Goal: Task Accomplishment & Management: Use online tool/utility

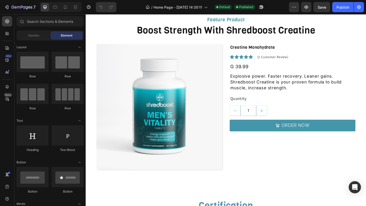
scroll to position [1545, 0]
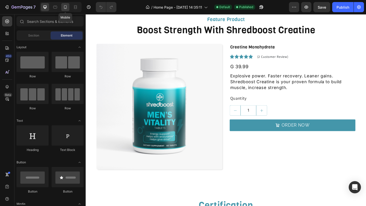
click at [66, 8] on icon at bounding box center [65, 7] width 5 height 5
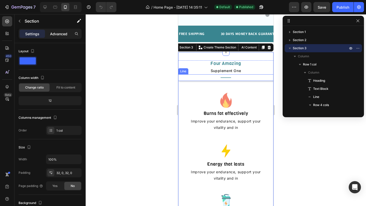
click at [58, 37] on div "Advanced" at bounding box center [58, 34] width 25 height 8
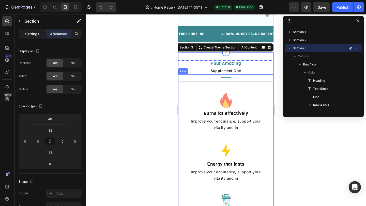
click at [38, 35] on p "Settings" at bounding box center [32, 33] width 14 height 5
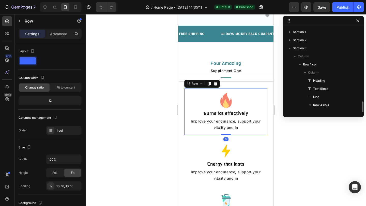
scroll to position [55, 0]
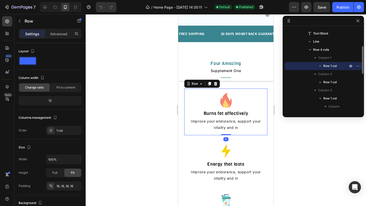
click at [264, 126] on div "Image Burns fat effectively Heading Improve your endurance, support your vitali…" at bounding box center [225, 112] width 83 height 47
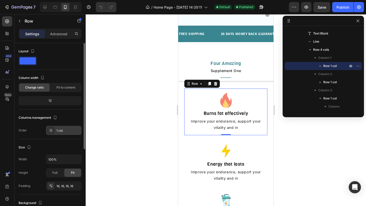
click at [64, 132] on div "1 col" at bounding box center [68, 131] width 24 height 5
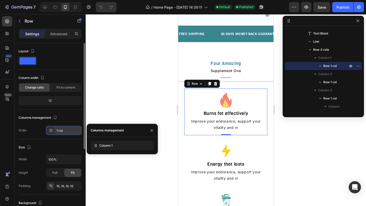
click at [66, 130] on div "1 col" at bounding box center [68, 131] width 24 height 5
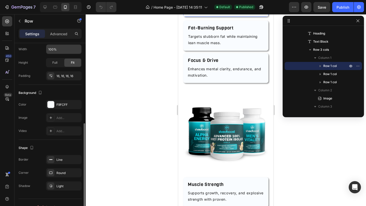
scroll to position [119, 0]
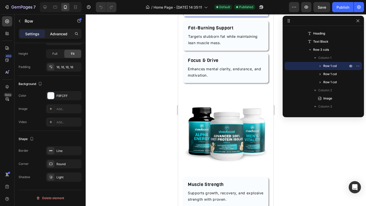
click at [61, 34] on p "Advanced" at bounding box center [58, 33] width 17 height 5
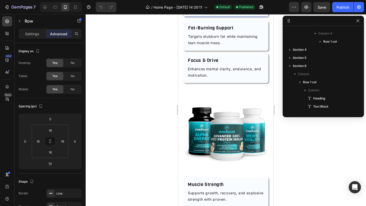
scroll to position [226, 0]
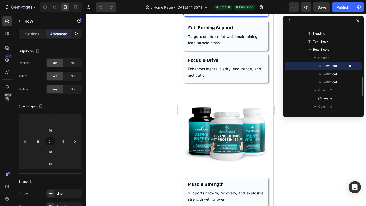
click at [235, 17] on div "Energy Amplifier Heading Boosts natural energy levels to power through workouts…" at bounding box center [225, 2] width 85 height 30
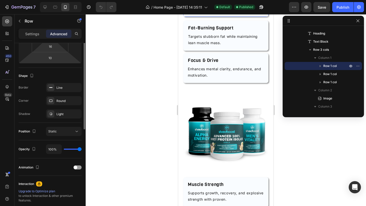
scroll to position [161, 0]
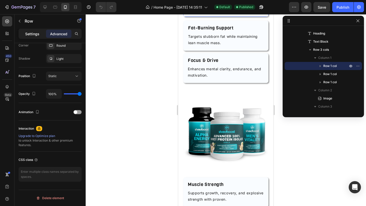
click at [34, 33] on p "Settings" at bounding box center [32, 33] width 14 height 5
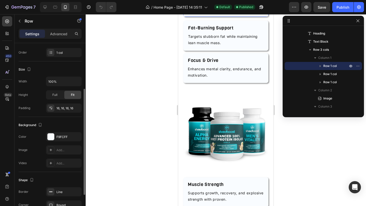
scroll to position [107, 0]
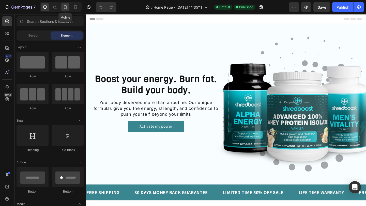
click at [65, 9] on icon at bounding box center [65, 7] width 5 height 5
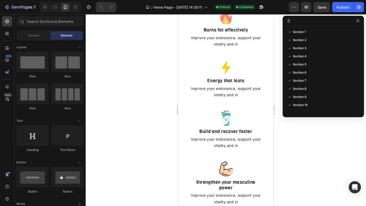
scroll to position [189, 0]
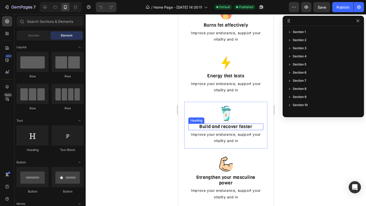
click at [212, 127] on h2 "Build and recover faster" at bounding box center [225, 127] width 75 height 7
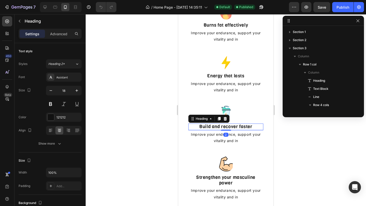
scroll to position [129, 0]
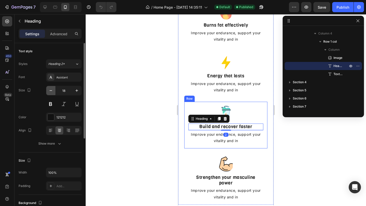
click at [52, 90] on icon "button" at bounding box center [50, 90] width 5 height 5
click at [77, 92] on icon "button" at bounding box center [76, 90] width 5 height 5
type input "18"
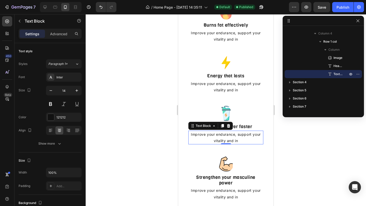
click at [203, 137] on p "Improve your endurance, support your vitality and in" at bounding box center [226, 137] width 74 height 13
click at [74, 92] on icon "button" at bounding box center [76, 90] width 5 height 5
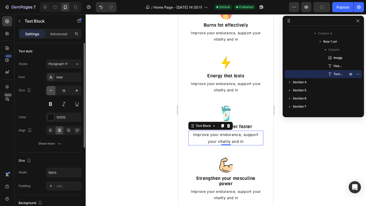
click at [48, 93] on button "button" at bounding box center [50, 90] width 9 height 9
type input "14"
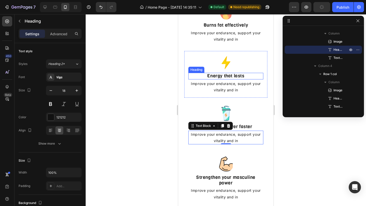
click at [213, 77] on h2 "Energy that lasts" at bounding box center [225, 76] width 75 height 7
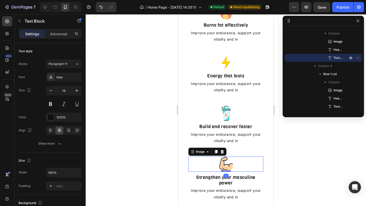
scroll to position [88, 0]
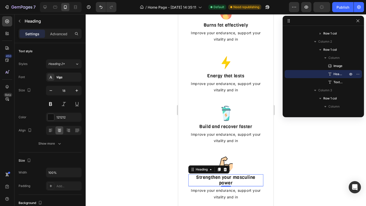
click at [241, 183] on h2 "Strengthen your masculine power" at bounding box center [225, 181] width 75 height 12
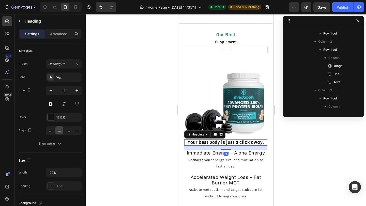
scroll to position [299, 0]
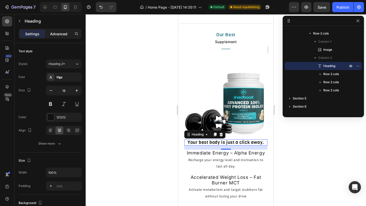
click at [53, 34] on p "Advanced" at bounding box center [58, 33] width 17 height 5
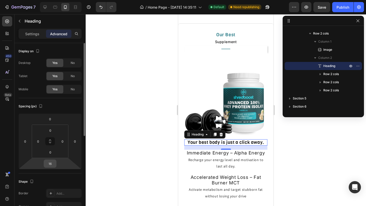
click at [51, 164] on input "16" at bounding box center [50, 164] width 10 height 8
type input "20"
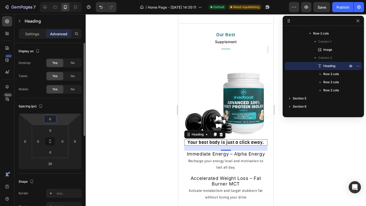
click at [55, 120] on input "0" at bounding box center [50, 119] width 10 height 8
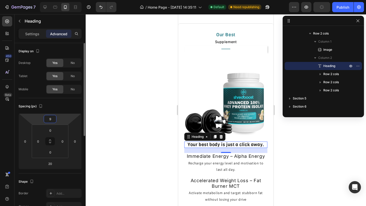
type input "10"
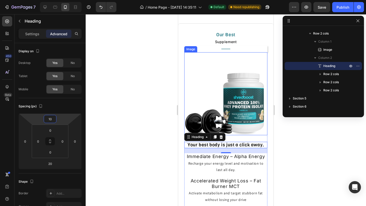
click at [260, 132] on img at bounding box center [225, 93] width 83 height 83
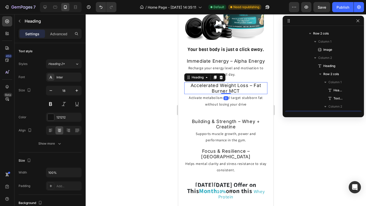
scroll to position [348, 0]
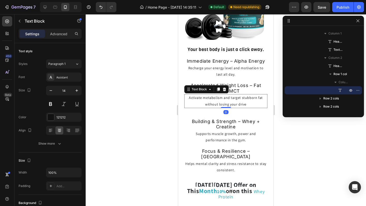
click at [240, 105] on p "Activate metabolism and target stubborn fat without losing your drive" at bounding box center [226, 101] width 82 height 13
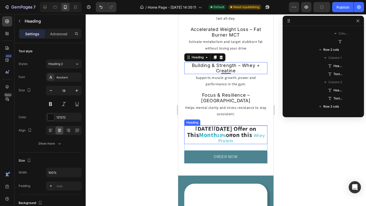
scroll to position [454, 0]
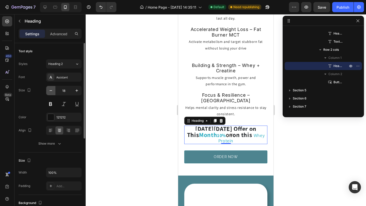
click at [49, 92] on icon "button" at bounding box center [50, 90] width 5 height 5
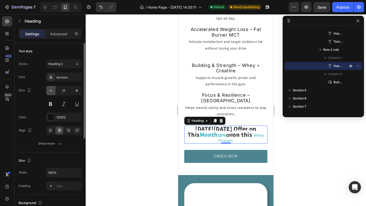
click at [49, 92] on icon "button" at bounding box center [50, 90] width 5 height 5
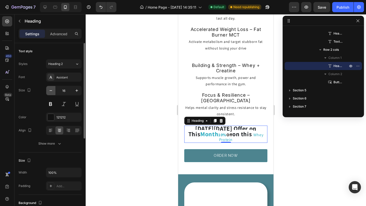
click at [49, 92] on icon "button" at bounding box center [50, 90] width 5 height 5
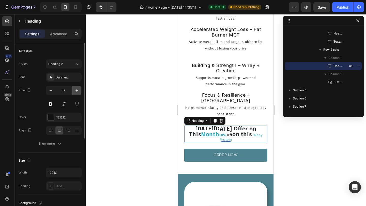
click at [78, 92] on icon "button" at bounding box center [76, 90] width 5 height 5
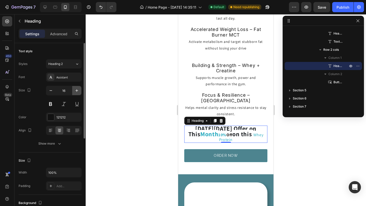
click at [78, 92] on icon "button" at bounding box center [76, 90] width 5 height 5
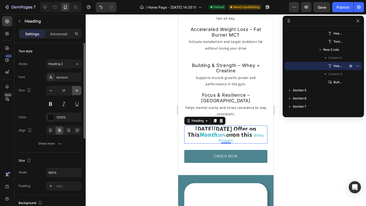
click at [78, 92] on icon "button" at bounding box center [76, 90] width 5 height 5
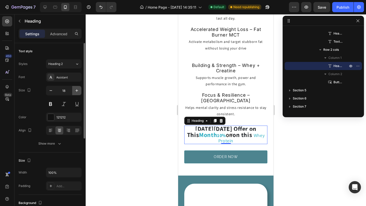
click at [78, 92] on icon "button" at bounding box center [76, 90] width 5 height 5
type input "19"
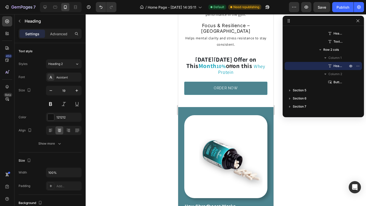
scroll to position [614, 0]
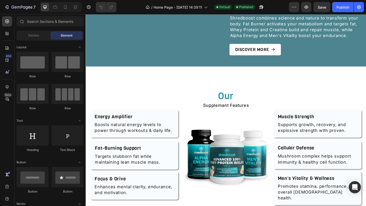
scroll to position [505, 0]
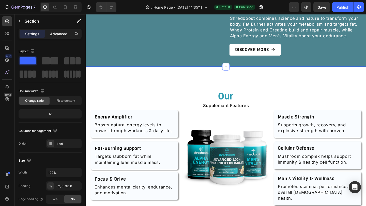
click at [56, 32] on p "Advanced" at bounding box center [58, 33] width 17 height 5
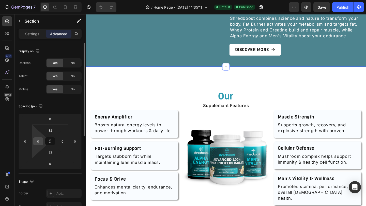
click at [38, 141] on input "0" at bounding box center [38, 142] width 8 height 8
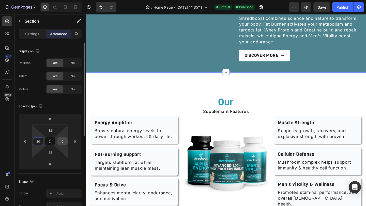
type input "80"
click at [64, 140] on input "0" at bounding box center [63, 142] width 8 height 8
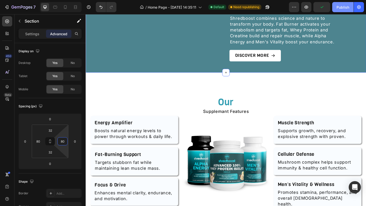
type input "80"
click at [347, 6] on div "Publish" at bounding box center [343, 7] width 13 height 5
click at [65, 7] on icon at bounding box center [65, 7] width 5 height 5
type input "24"
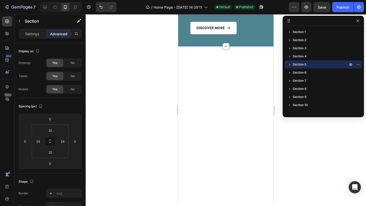
scroll to position [534, 0]
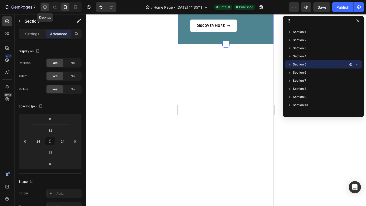
click at [44, 6] on icon at bounding box center [44, 7] width 5 height 5
type input "80"
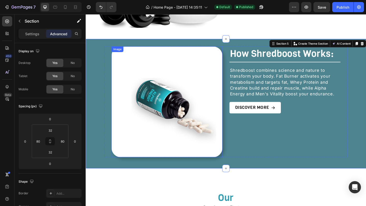
scroll to position [484, 0]
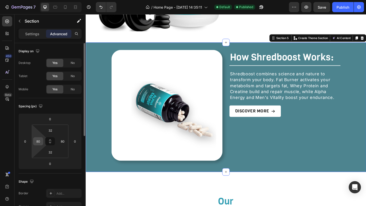
click at [42, 142] on input "80" at bounding box center [38, 142] width 8 height 8
type input "0"
click at [64, 143] on input "80" at bounding box center [63, 142] width 8 height 8
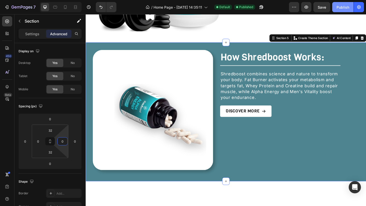
type input "0"
click at [346, 7] on div "Publish" at bounding box center [343, 7] width 13 height 5
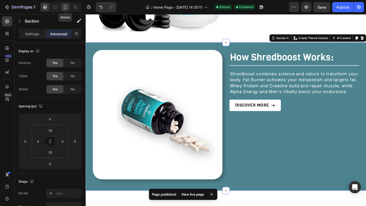
click at [64, 7] on icon at bounding box center [65, 7] width 3 height 4
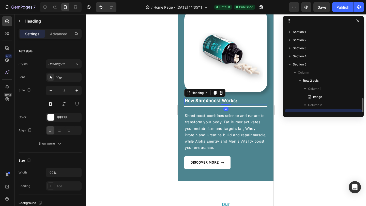
scroll to position [47, 0]
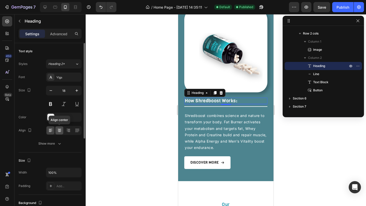
click at [59, 132] on icon at bounding box center [59, 130] width 5 height 5
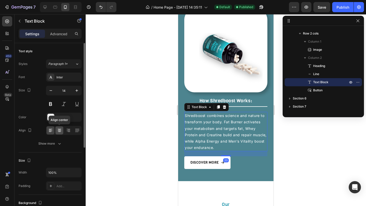
click at [59, 132] on icon at bounding box center [59, 132] width 3 height 1
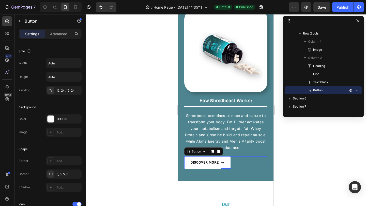
click at [235, 162] on div "DISCOVER MORE Button 0" at bounding box center [225, 163] width 83 height 12
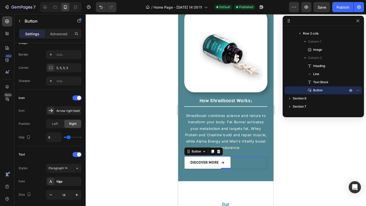
scroll to position [227, 0]
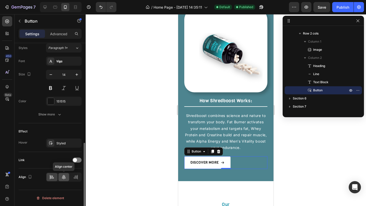
click at [65, 177] on icon at bounding box center [64, 177] width 4 height 5
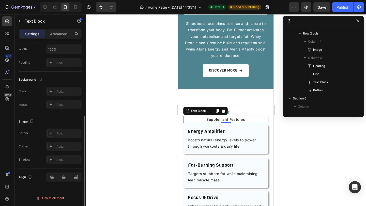
scroll to position [0, 0]
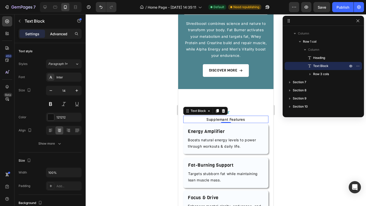
click at [58, 38] on div "Advanced" at bounding box center [58, 34] width 25 height 8
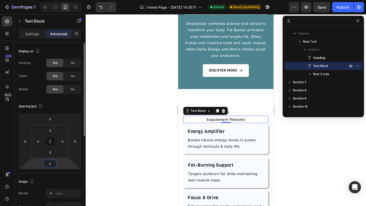
click at [53, 165] on input "0" at bounding box center [50, 164] width 10 height 8
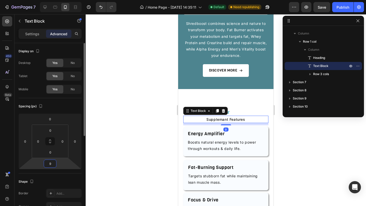
type input "10"
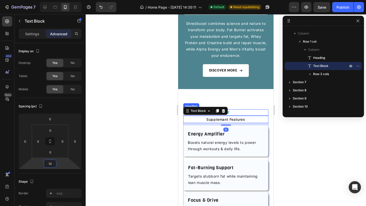
click at [258, 111] on h2 "Our" at bounding box center [225, 113] width 85 height 7
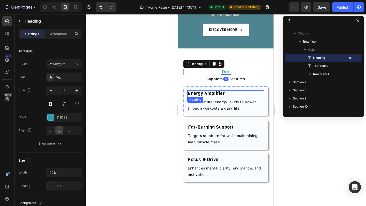
scroll to position [692, 0]
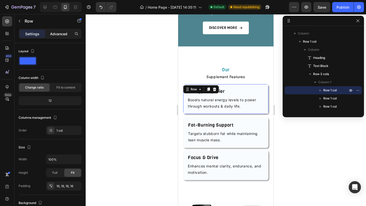
click at [59, 33] on p "Advanced" at bounding box center [58, 33] width 17 height 5
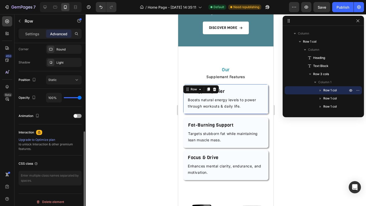
scroll to position [161, 0]
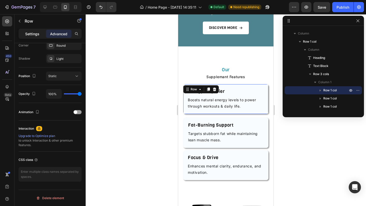
click at [29, 32] on p "Settings" at bounding box center [32, 33] width 14 height 5
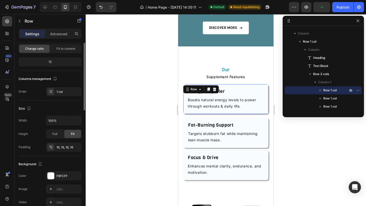
scroll to position [0, 0]
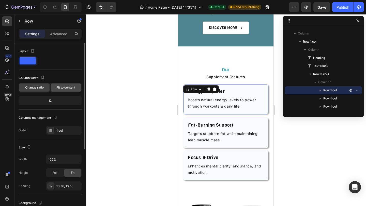
click at [65, 87] on span "Fit to content" at bounding box center [65, 87] width 19 height 5
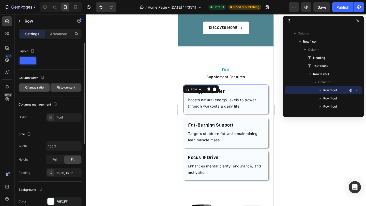
click at [37, 89] on span "Change ratio" at bounding box center [34, 87] width 19 height 5
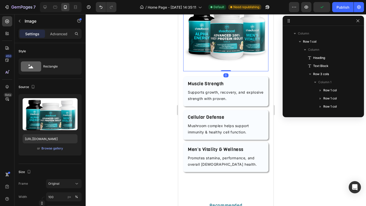
scroll to position [177, 0]
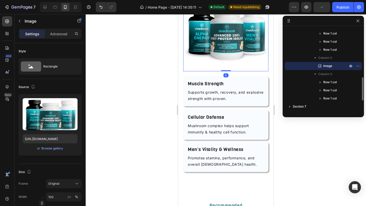
click at [226, 45] on img at bounding box center [225, 28] width 85 height 85
click at [61, 36] on p "Advanced" at bounding box center [58, 33] width 17 height 5
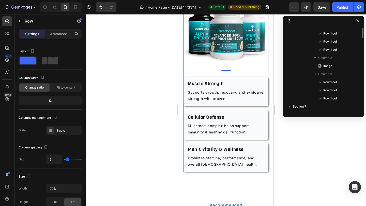
scroll to position [129, 0]
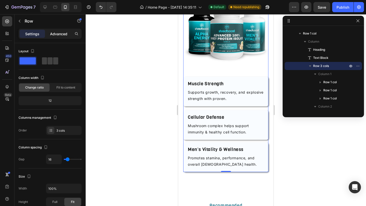
click at [64, 35] on p "Advanced" at bounding box center [58, 33] width 17 height 5
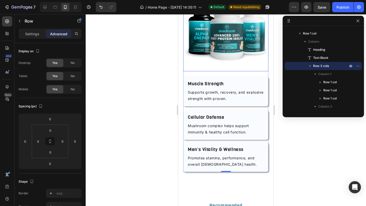
scroll to position [177, 0]
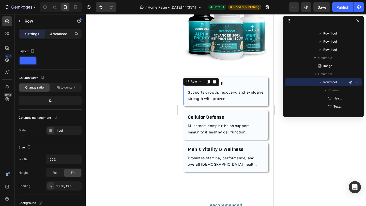
click at [61, 34] on p "Advanced" at bounding box center [58, 33] width 17 height 5
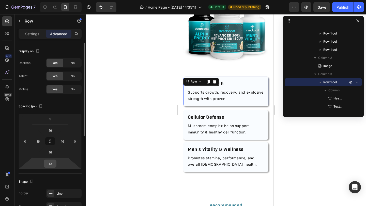
click at [53, 163] on input "10" at bounding box center [50, 164] width 10 height 8
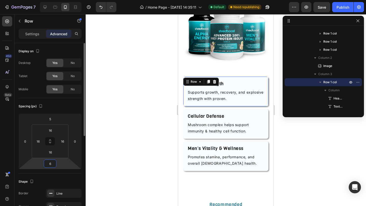
type input "5"
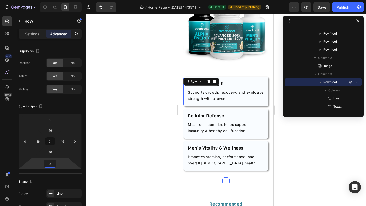
click at [248, 180] on div "Our Heading Supplemant Features Text Block Energy Amplifier Heading Boosts natu…" at bounding box center [225, 19] width 95 height 323
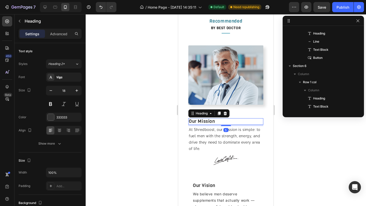
scroll to position [316, 0]
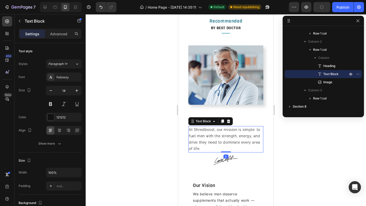
click at [250, 144] on p "At Shredboost, our mission is simple: to fuel men with the strength, energy, an…" at bounding box center [226, 140] width 74 height 26
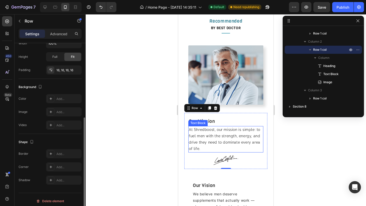
scroll to position [119, 0]
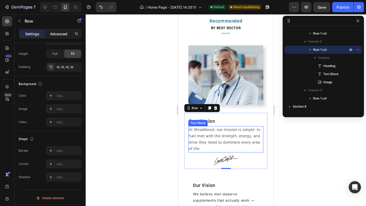
click at [57, 37] on div "Advanced" at bounding box center [58, 34] width 25 height 8
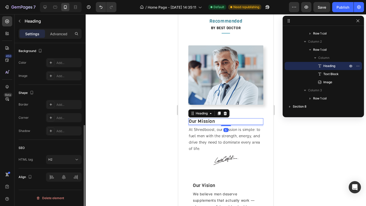
scroll to position [0, 0]
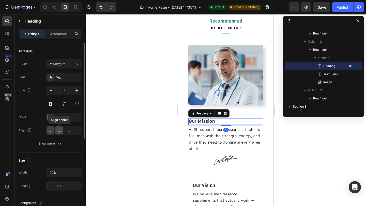
click at [59, 132] on icon at bounding box center [59, 130] width 5 height 5
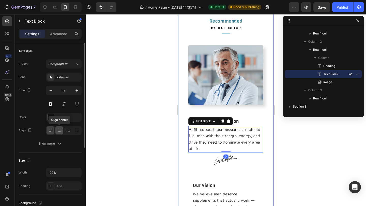
click at [59, 130] on icon at bounding box center [59, 130] width 5 height 5
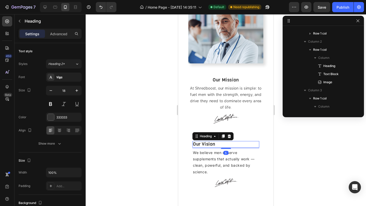
scroll to position [381, 0]
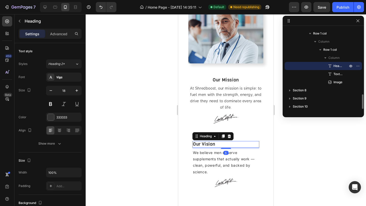
click at [224, 144] on h2 "Our Vision" at bounding box center [225, 144] width 67 height 7
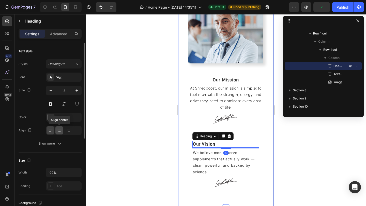
click at [61, 130] on icon at bounding box center [59, 130] width 5 height 5
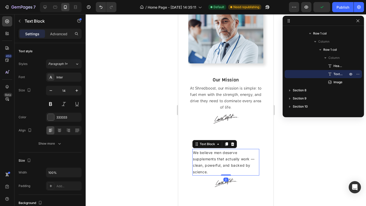
drag, startPoint x: 226, startPoint y: 170, endPoint x: 317, endPoint y: 166, distance: 91.1
click at [226, 170] on p "We believe men deserve supplements that actually work — clean, powerful, and ba…" at bounding box center [226, 163] width 66 height 26
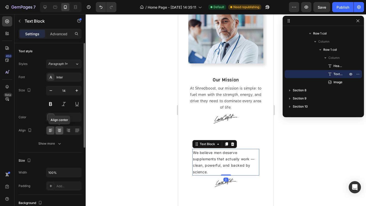
click at [61, 131] on icon at bounding box center [60, 131] width 4 height 1
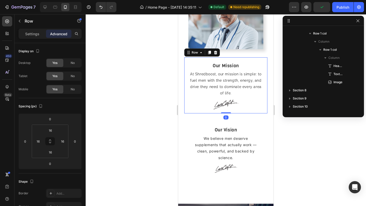
scroll to position [299, 0]
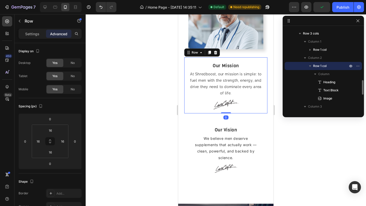
click at [186, 98] on div "Our Mission Heading At Shredboost, our mission is simple: to fuel men with the …" at bounding box center [225, 85] width 83 height 56
click at [37, 37] on div "Settings" at bounding box center [32, 34] width 25 height 8
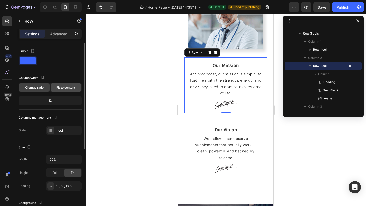
click at [65, 89] on span "Fit to content" at bounding box center [65, 87] width 19 height 5
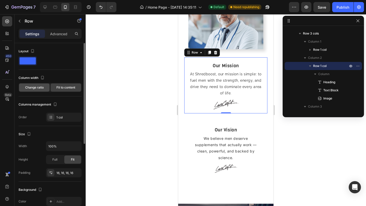
click at [36, 85] on div "Change ratio" at bounding box center [34, 88] width 31 height 8
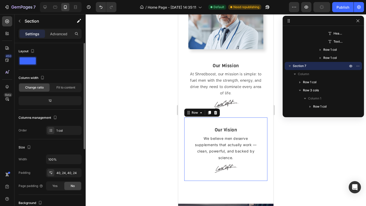
scroll to position [348, 0]
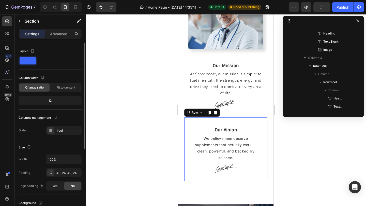
click at [264, 124] on div "Our Vision Heading We believe men deserve supplements that actually work — clea…" at bounding box center [225, 149] width 83 height 63
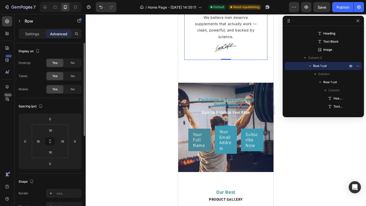
scroll to position [1255, 0]
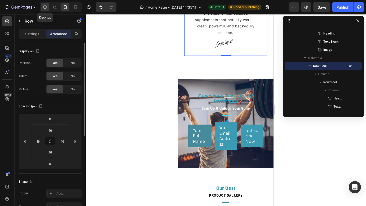
click at [44, 6] on icon at bounding box center [44, 7] width 5 height 5
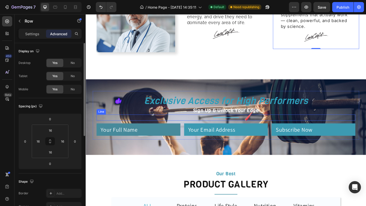
scroll to position [1236, 0]
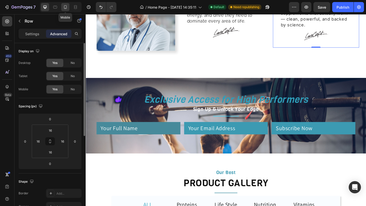
click at [67, 8] on icon at bounding box center [65, 7] width 3 height 4
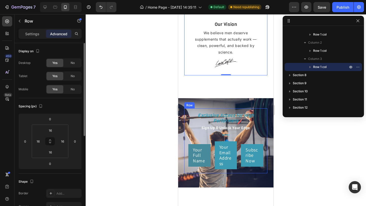
scroll to position [1236, 0]
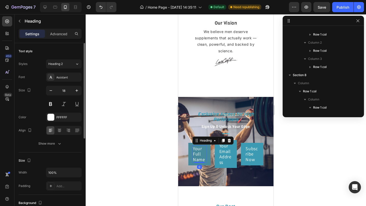
click at [203, 155] on h2 "Your Full Name" at bounding box center [199, 155] width 14 height 18
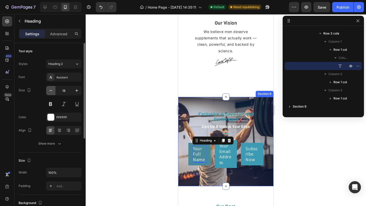
click at [52, 89] on icon "button" at bounding box center [50, 90] width 5 height 5
click at [52, 90] on icon "button" at bounding box center [50, 90] width 5 height 5
click at [76, 91] on icon "button" at bounding box center [76, 90] width 5 height 5
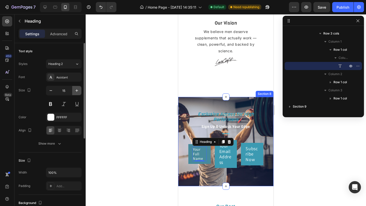
click at [76, 91] on icon "button" at bounding box center [77, 90] width 3 height 3
type input "16"
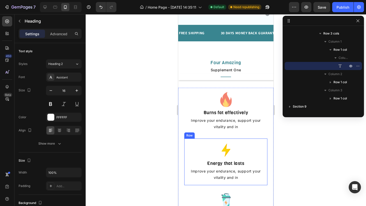
scroll to position [99, 0]
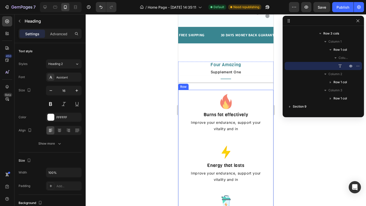
click at [234, 140] on div "Image Burns fat effectively Heading Improve your endurance, support your vitali…" at bounding box center [225, 192] width 95 height 205
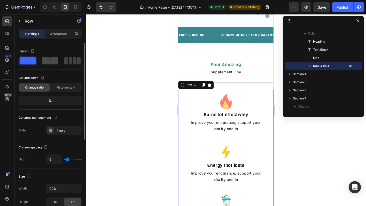
click at [49, 64] on span at bounding box center [46, 60] width 8 height 7
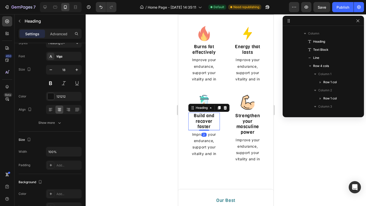
scroll to position [129, 0]
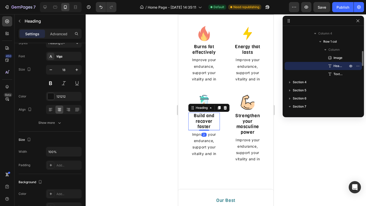
click at [210, 127] on h2 "Build and recover faster" at bounding box center [204, 122] width 32 height 18
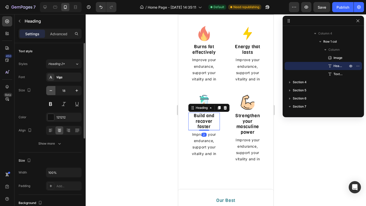
click at [52, 92] on icon "button" at bounding box center [50, 90] width 5 height 5
type input "16"
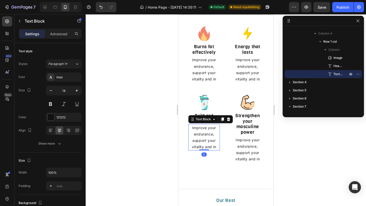
click at [208, 140] on p "Improve your endurance, support your vitality and in" at bounding box center [204, 138] width 31 height 26
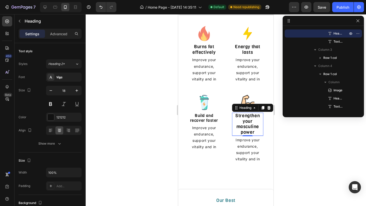
click at [259, 126] on h2 "Strengthen your masculine power" at bounding box center [248, 124] width 32 height 23
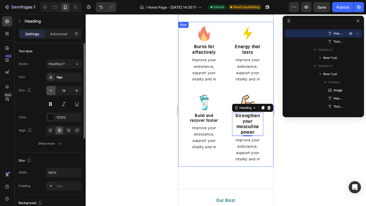
click at [50, 89] on icon "button" at bounding box center [50, 90] width 5 height 5
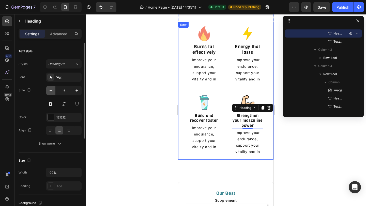
click at [50, 89] on icon "button" at bounding box center [50, 90] width 5 height 5
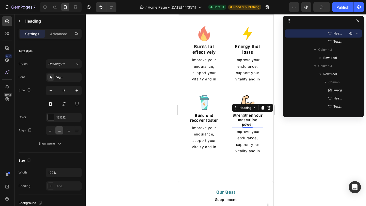
click at [252, 123] on h2 "Strengthen your masculine power" at bounding box center [248, 120] width 32 height 15
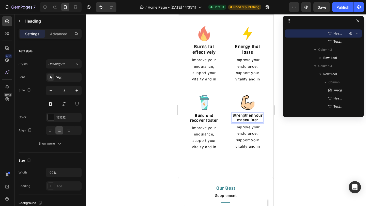
click at [259, 118] on p "Strengthen your masculiner" at bounding box center [248, 117] width 31 height 9
click at [259, 121] on p "Strengthen your masculiner" at bounding box center [248, 117] width 31 height 9
click at [78, 88] on icon "button" at bounding box center [76, 90] width 5 height 5
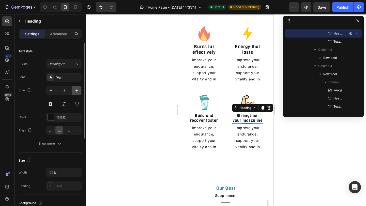
click at [77, 90] on icon "button" at bounding box center [77, 90] width 3 height 3
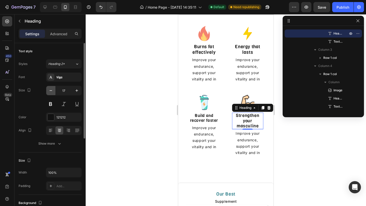
click at [52, 90] on icon "button" at bounding box center [50, 90] width 5 height 5
type input "16"
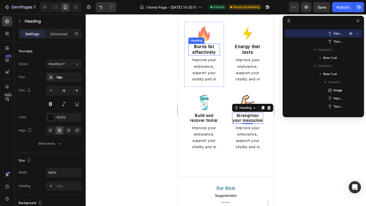
scroll to position [80, 0]
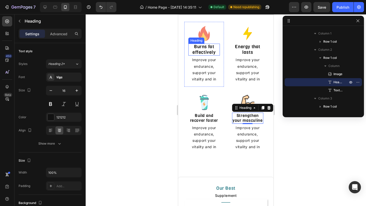
click at [212, 49] on h2 "Burns fat effectively" at bounding box center [204, 50] width 32 height 12
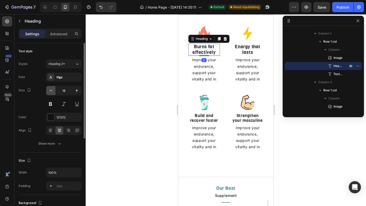
click at [48, 91] on button "button" at bounding box center [50, 90] width 9 height 9
type input "16"
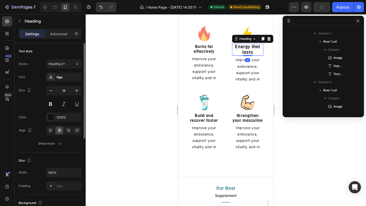
scroll to position [177, 0]
click at [51, 91] on icon "button" at bounding box center [50, 90] width 5 height 5
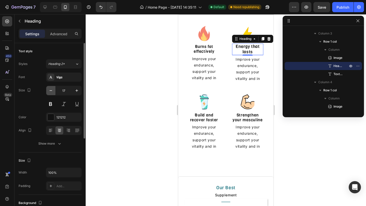
click at [51, 91] on icon "button" at bounding box center [50, 90] width 5 height 5
type input "16"
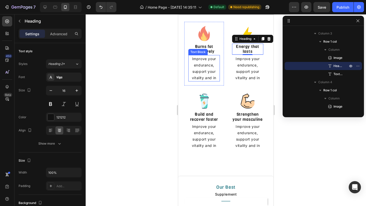
scroll to position [88, 0]
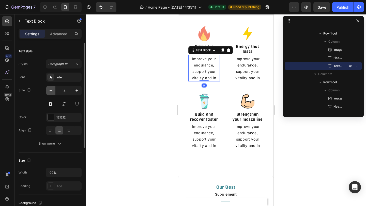
click at [51, 88] on icon "button" at bounding box center [50, 90] width 5 height 5
type input "13"
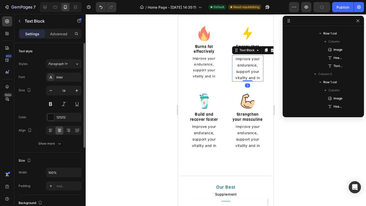
scroll to position [186, 0]
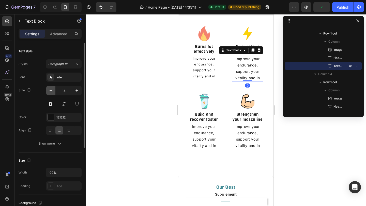
click at [53, 89] on button "button" at bounding box center [50, 90] width 9 height 9
type input "13"
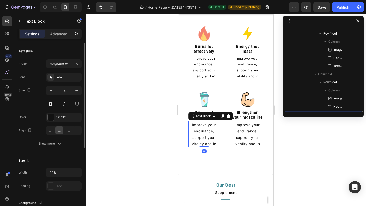
scroll to position [234, 0]
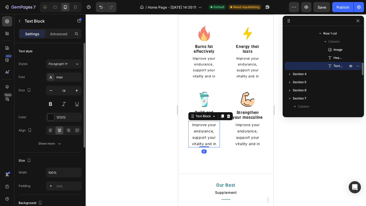
click at [199, 129] on p "Improve your endurance, support your vitality and in" at bounding box center [204, 135] width 31 height 26
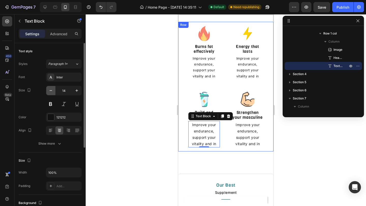
click at [51, 88] on icon "button" at bounding box center [50, 90] width 5 height 5
type input "13"
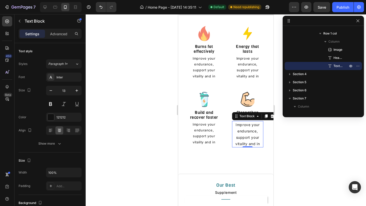
click at [242, 137] on p "Improve your endurance, support your vitality and in" at bounding box center [248, 135] width 31 height 26
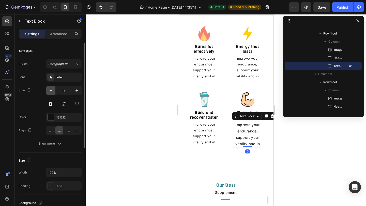
click at [52, 90] on icon "button" at bounding box center [50, 90] width 5 height 5
type input "13"
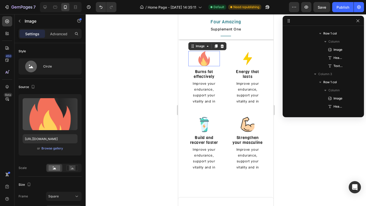
scroll to position [72, 0]
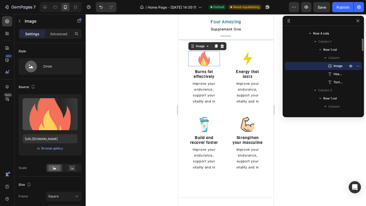
click at [206, 62] on img at bounding box center [204, 58] width 15 height 15
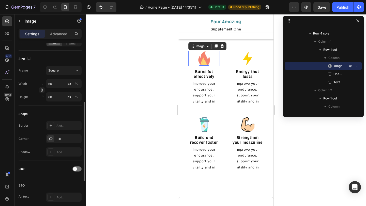
scroll to position [126, 0]
click at [60, 82] on input "60" at bounding box center [64, 84] width 36 height 9
type input "59"
type input "58"
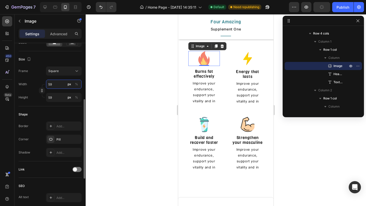
type input "58"
type input "57"
type input "56"
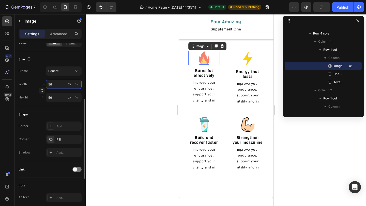
type input "55"
type input "54"
type input "53"
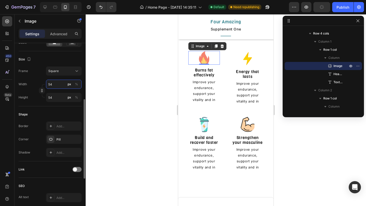
type input "53"
type input "52"
type input "51"
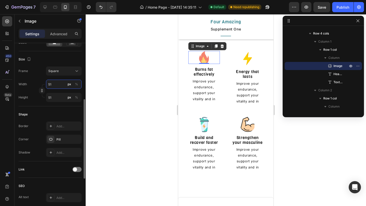
type input "50"
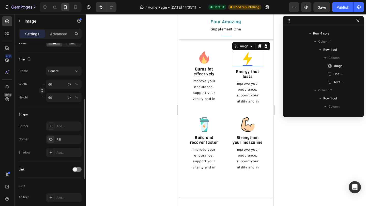
click at [258, 63] on div at bounding box center [248, 58] width 32 height 15
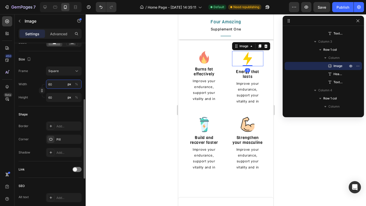
click at [60, 84] on input "60" at bounding box center [64, 84] width 36 height 9
type input "59"
type input "58"
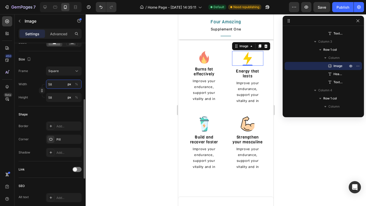
type input "57"
type input "56"
type input "55"
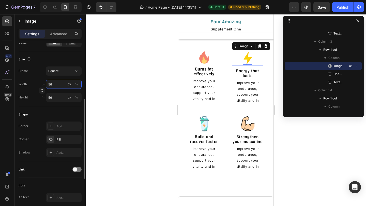
type input "55"
type input "54"
type input "53"
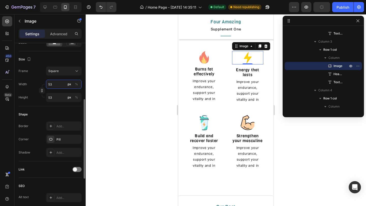
type input "52"
type input "51"
type input "50"
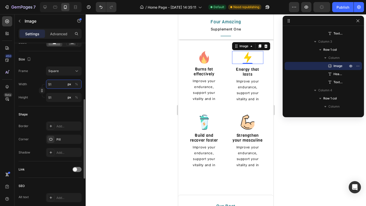
type input "50"
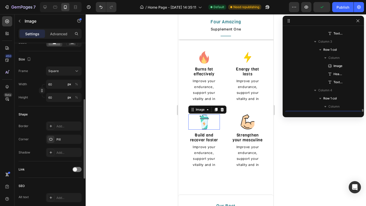
scroll to position [218, 0]
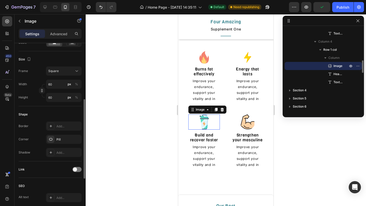
click at [210, 126] on img at bounding box center [204, 122] width 15 height 15
click at [57, 84] on input "60" at bounding box center [64, 84] width 36 height 9
type input "59"
type input "58"
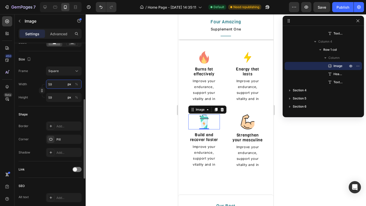
type input "58"
type input "57"
type input "56"
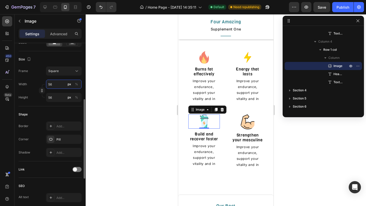
type input "55"
type input "54"
type input "53"
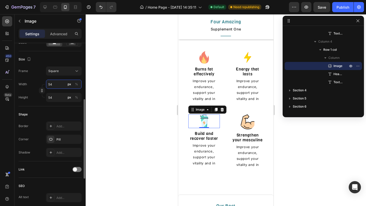
type input "53"
type input "52"
type input "51"
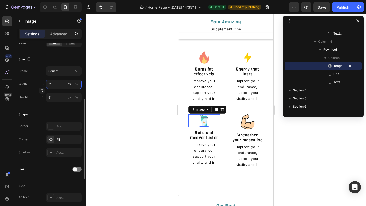
type input "50"
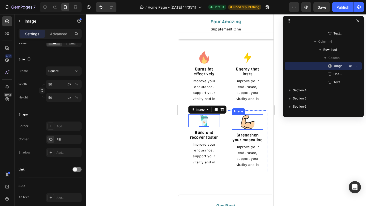
click at [254, 121] on img at bounding box center [247, 122] width 15 height 15
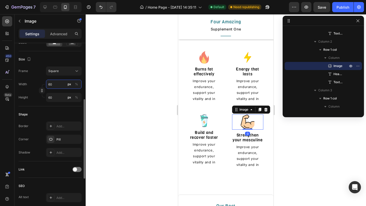
click at [52, 84] on input "60" at bounding box center [64, 84] width 36 height 9
type input "59"
type input "58"
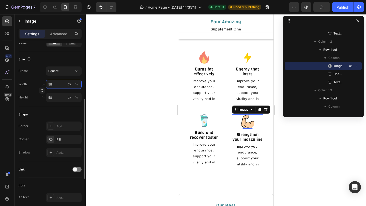
type input "57"
type input "56"
type input "55"
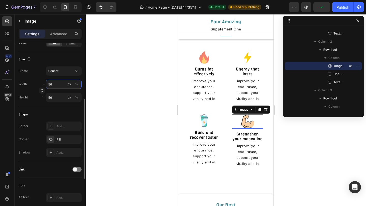
type input "55"
type input "54"
type input "53"
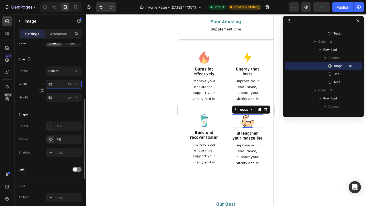
type input "52"
type input "51"
type input "50"
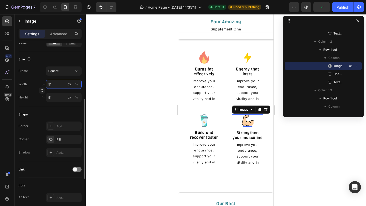
type input "50"
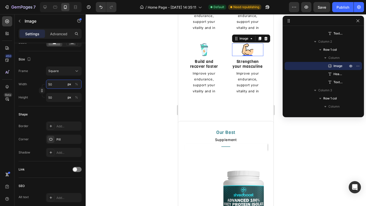
scroll to position [222, 0]
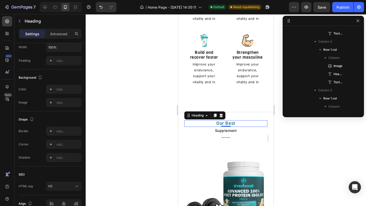
click at [233, 124] on h2 "Our Best" at bounding box center [225, 124] width 83 height 7
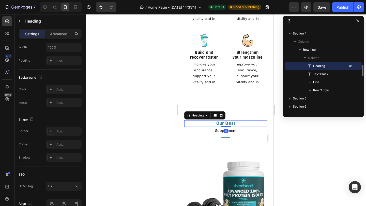
scroll to position [0, 0]
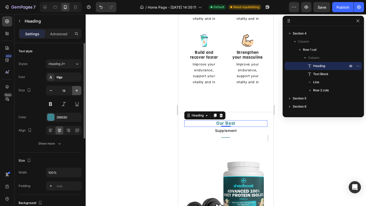
click at [76, 91] on icon "button" at bounding box center [76, 90] width 5 height 5
type input "20"
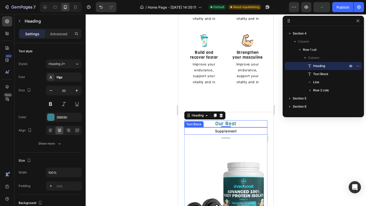
click at [243, 134] on p "Supplement" at bounding box center [226, 131] width 82 height 6
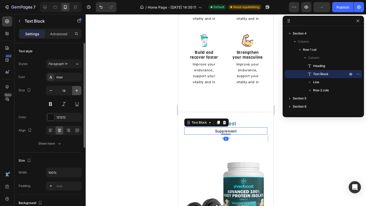
click at [76, 91] on icon "button" at bounding box center [76, 90] width 5 height 5
type input "16"
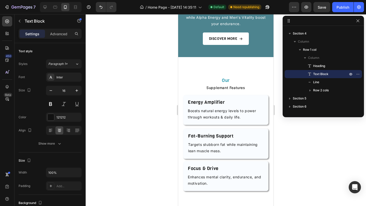
scroll to position [761, 0]
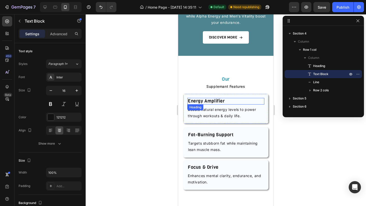
click at [245, 101] on h2 "Energy Amplifier" at bounding box center [225, 101] width 77 height 7
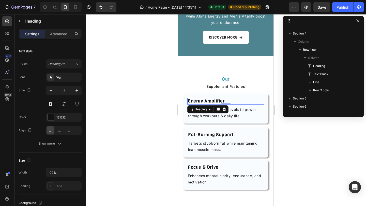
scroll to position [397, 0]
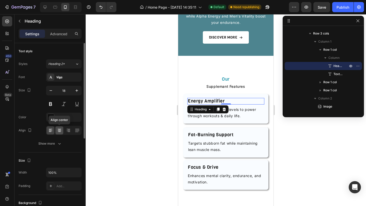
click at [58, 132] on icon at bounding box center [59, 130] width 5 height 5
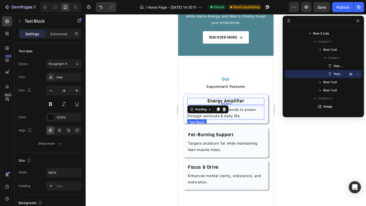
click at [244, 115] on p "Boosts natural energy levels to power through workouts & daily life." at bounding box center [226, 113] width 76 height 13
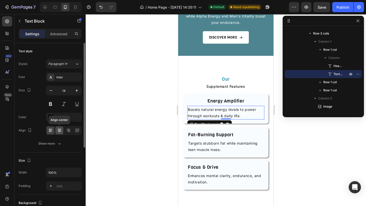
click at [59, 132] on icon at bounding box center [59, 130] width 5 height 5
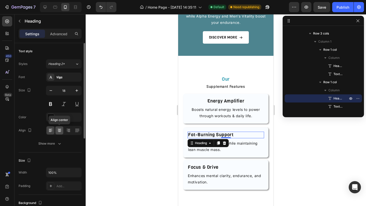
click at [59, 129] on icon at bounding box center [60, 129] width 4 height 1
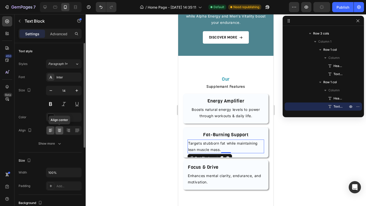
click at [59, 131] on icon at bounding box center [59, 130] width 5 height 5
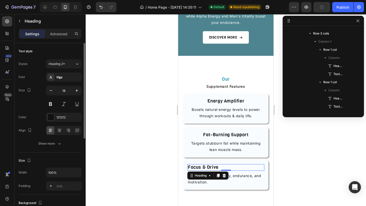
click at [234, 169] on h2 "Focus & Drive" at bounding box center [225, 167] width 77 height 7
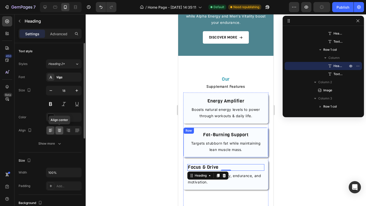
click at [59, 132] on icon at bounding box center [59, 132] width 3 height 1
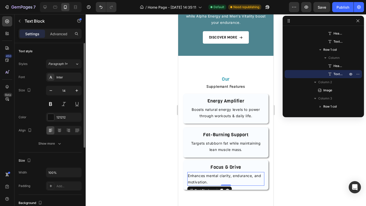
click at [254, 177] on p "Enhances mental clarity, endurance, and motivation." at bounding box center [226, 179] width 76 height 13
click at [59, 132] on icon at bounding box center [59, 132] width 3 height 1
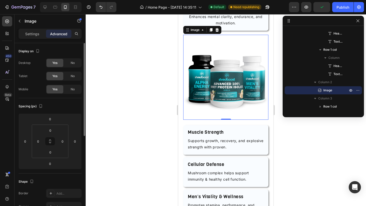
scroll to position [922, 0]
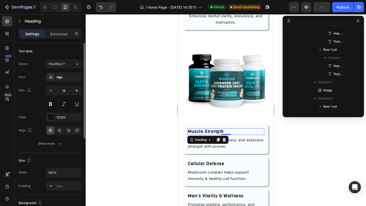
click at [224, 132] on h2 "Muscle Strength" at bounding box center [225, 132] width 77 height 7
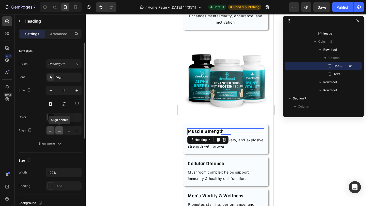
click at [60, 130] on icon at bounding box center [59, 130] width 5 height 5
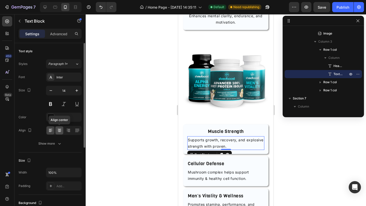
click at [58, 132] on icon at bounding box center [59, 130] width 5 height 5
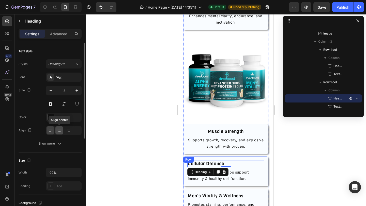
click at [60, 130] on icon at bounding box center [59, 130] width 3 height 1
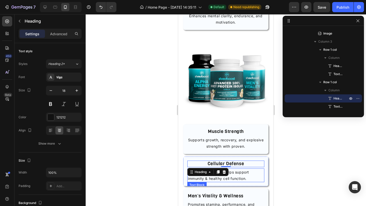
drag, startPoint x: 233, startPoint y: 175, endPoint x: 228, endPoint y: 175, distance: 5.8
click at [233, 175] on p "Mushroom complex helps support immunity & healthy cell function." at bounding box center [226, 175] width 76 height 13
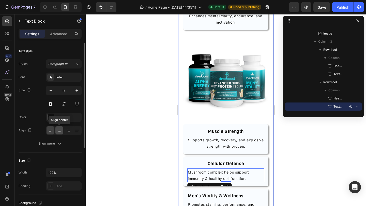
click at [60, 131] on icon at bounding box center [59, 130] width 5 height 5
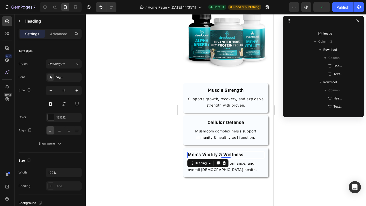
scroll to position [584, 0]
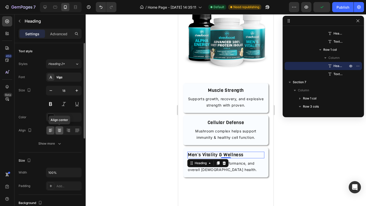
click at [58, 132] on icon at bounding box center [59, 130] width 5 height 5
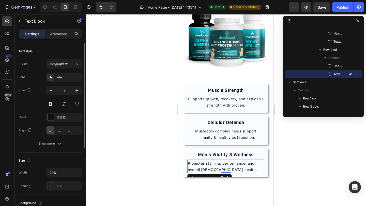
click at [244, 165] on p "Promotes stamina, performance, and overall [DEMOGRAPHIC_DATA] health." at bounding box center [226, 166] width 76 height 13
click at [59, 133] on icon at bounding box center [59, 130] width 5 height 5
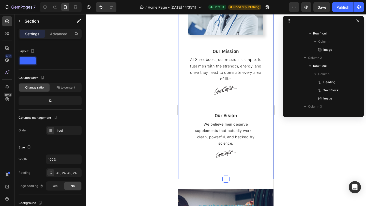
scroll to position [601, 0]
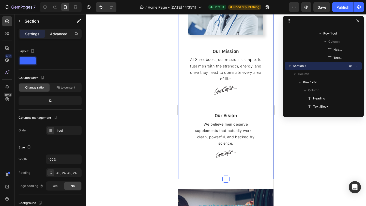
click at [60, 33] on p "Advanced" at bounding box center [58, 33] width 17 height 5
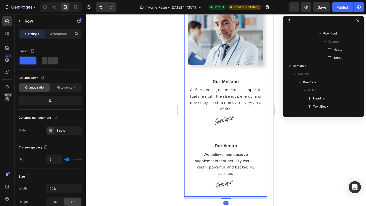
scroll to position [657, 0]
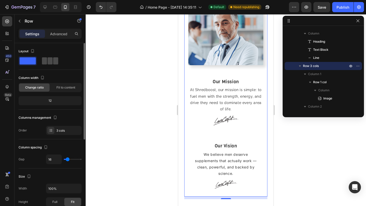
click at [53, 62] on span at bounding box center [55, 60] width 5 height 7
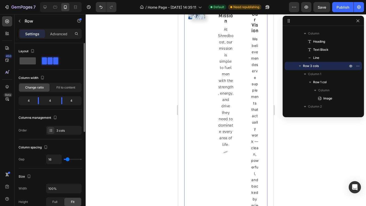
click at [41, 65] on div at bounding box center [50, 60] width 18 height 9
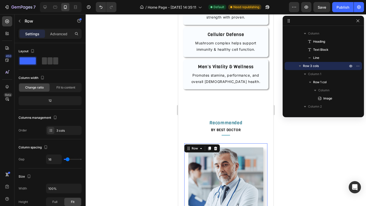
scroll to position [1050, 0]
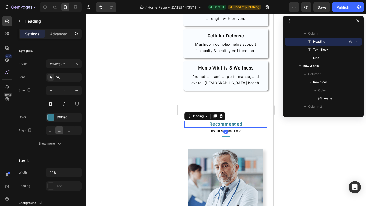
click at [235, 126] on h2 "Recommended" at bounding box center [225, 124] width 83 height 7
click at [75, 90] on icon "button" at bounding box center [76, 90] width 5 height 5
type input "20"
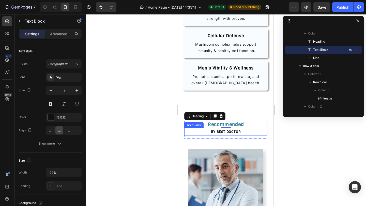
click at [232, 131] on p "BY BEST DOCTOR" at bounding box center [226, 132] width 82 height 6
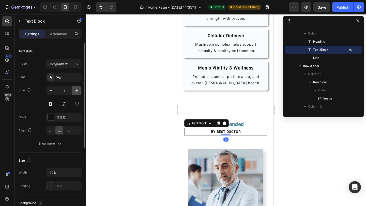
click at [78, 91] on icon "button" at bounding box center [77, 90] width 3 height 3
type input "16"
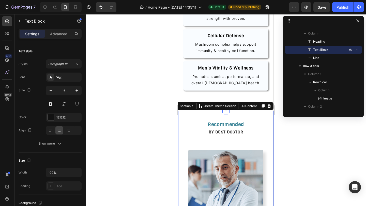
scroll to position [601, 0]
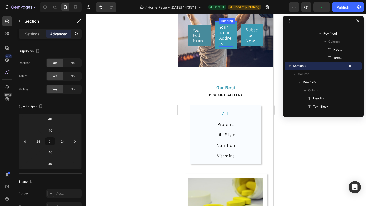
scroll to position [1435, 0]
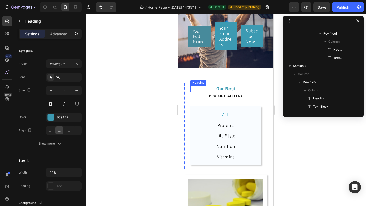
click at [230, 88] on h2 "Our Best" at bounding box center [225, 89] width 71 height 7
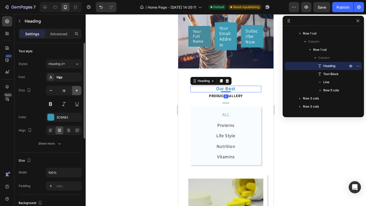
click at [76, 89] on icon "button" at bounding box center [76, 90] width 5 height 5
type input "20"
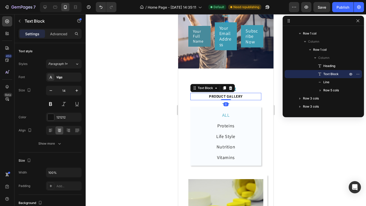
click at [216, 98] on p "PRODUCT GALLERY" at bounding box center [226, 97] width 70 height 6
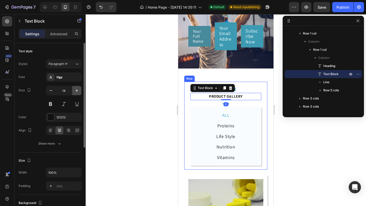
click at [79, 89] on icon "button" at bounding box center [76, 90] width 5 height 5
type input "16"
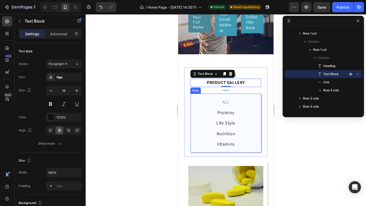
scroll to position [1452, 0]
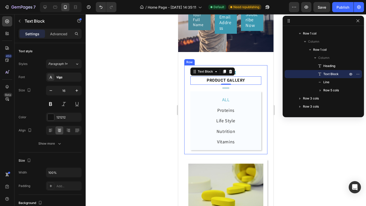
click at [266, 137] on div "Our Best Heading PRODUCT GALLERY Text Block 0 Title Line ALL Heading Proteins H…" at bounding box center [225, 109] width 83 height 89
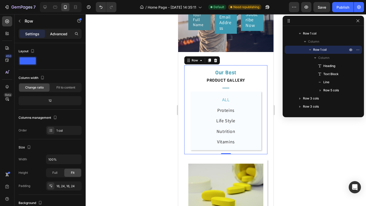
click at [56, 33] on p "Advanced" at bounding box center [58, 33] width 17 height 5
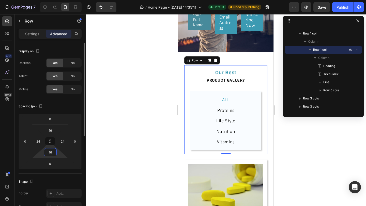
click at [53, 152] on input "16" at bounding box center [50, 153] width 10 height 8
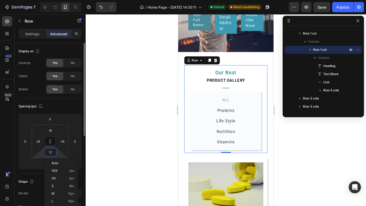
type input "10"
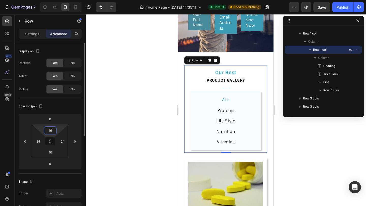
click at [54, 131] on input "16" at bounding box center [50, 131] width 10 height 8
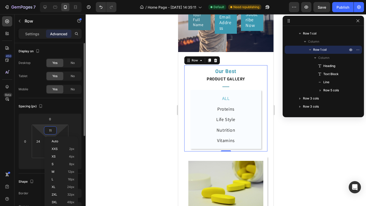
type input "10"
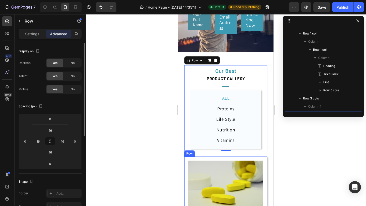
scroll to position [1024, 0]
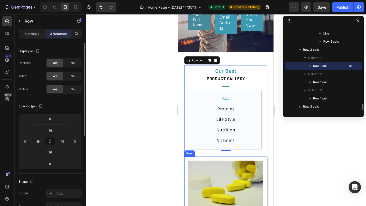
click at [261, 157] on div "Image VIGO Prima Force Heading Protein Text Block Row" at bounding box center [225, 194] width 83 height 74
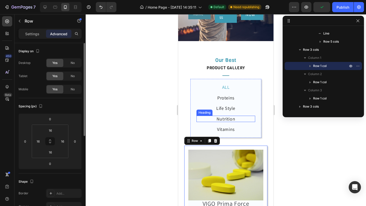
scroll to position [1462, 0]
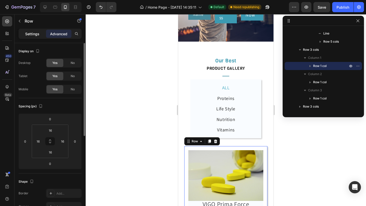
click at [31, 32] on p "Settings" at bounding box center [32, 33] width 14 height 5
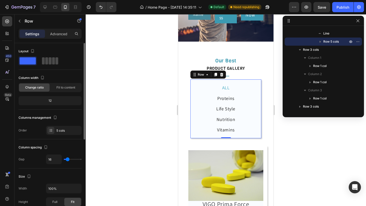
click at [48, 60] on div at bounding box center [50, 60] width 16 height 7
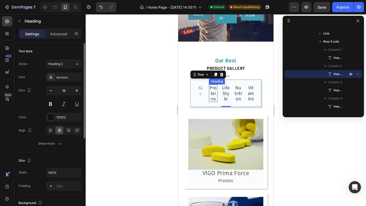
click at [216, 96] on h2 "Proteins" at bounding box center [213, 94] width 8 height 18
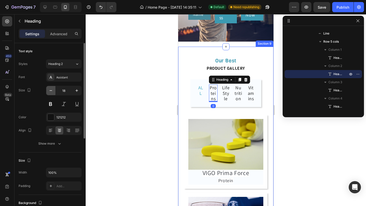
click at [50, 91] on icon "button" at bounding box center [51, 91] width 3 height 1
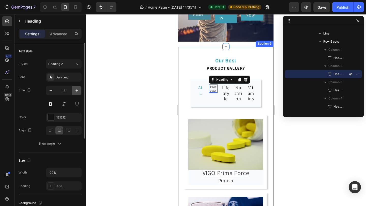
click at [78, 91] on icon "button" at bounding box center [76, 90] width 5 height 5
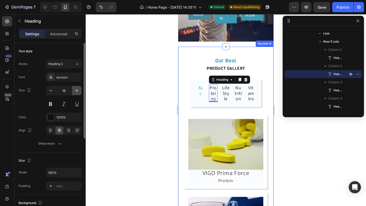
click at [78, 91] on icon "button" at bounding box center [76, 90] width 5 height 5
type input "19"
type input "18"
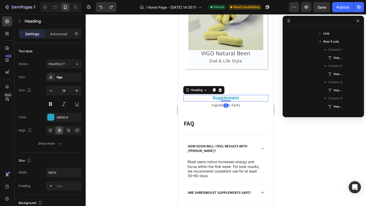
scroll to position [1161, 0]
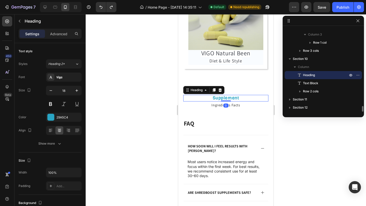
click at [221, 99] on h2 "Supplement" at bounding box center [225, 98] width 85 height 7
click at [77, 91] on icon "button" at bounding box center [77, 90] width 3 height 3
type input "20"
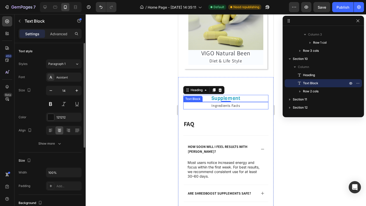
click at [219, 106] on p "Ingredients Facts" at bounding box center [226, 106] width 84 height 6
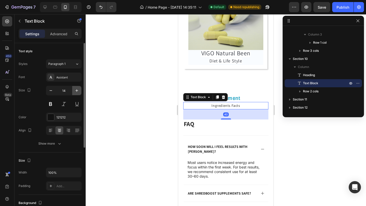
click at [78, 91] on icon "button" at bounding box center [76, 90] width 5 height 5
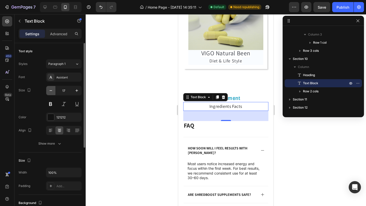
click at [47, 92] on button "button" at bounding box center [50, 90] width 9 height 9
type input "16"
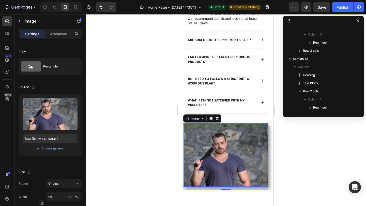
scroll to position [1193, 0]
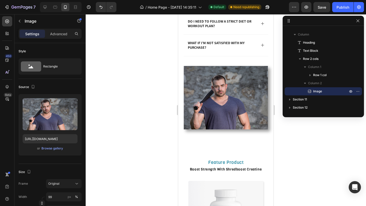
scroll to position [2217, 0]
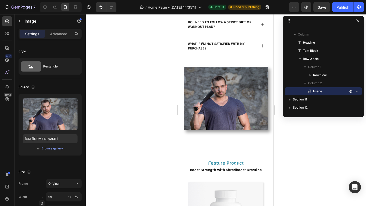
click at [240, 94] on img at bounding box center [226, 99] width 84 height 64
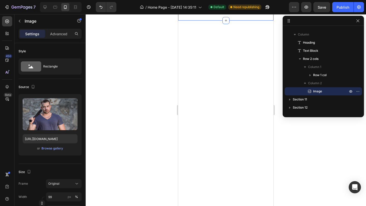
scroll to position [2039, 0]
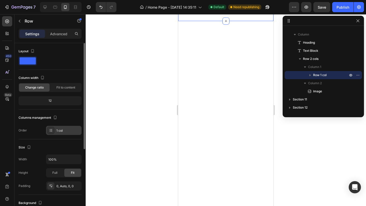
click at [65, 128] on div "1 col" at bounding box center [64, 130] width 36 height 9
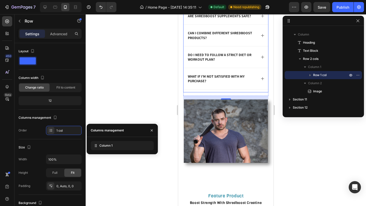
scroll to position [2178, 0]
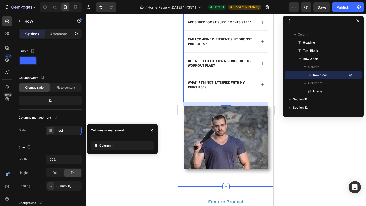
click at [224, 174] on div "Supplement Heading Ingredients Facts Text Block FAQ Heading How soon will I fee…" at bounding box center [225, 50] width 85 height 254
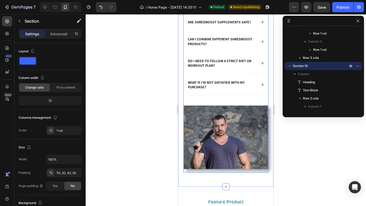
click at [208, 102] on div "FAQ Heading How soon will I feel results with [PERSON_NAME]? Most users notice …" at bounding box center [225, 26] width 85 height 157
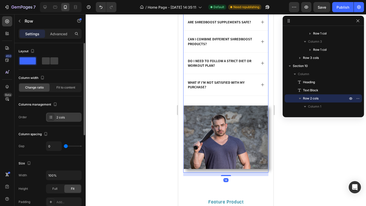
click at [60, 120] on div "2 cols" at bounding box center [64, 117] width 36 height 9
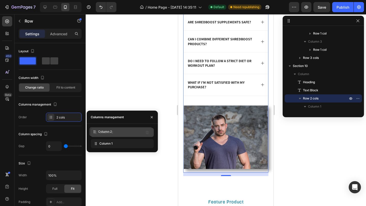
drag, startPoint x: 113, startPoint y: 143, endPoint x: 111, endPoint y: 130, distance: 12.6
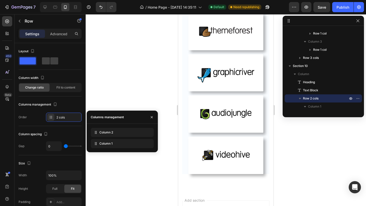
scroll to position [2303, 0]
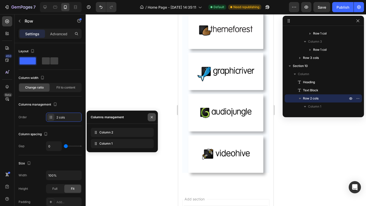
click at [151, 117] on icon "button" at bounding box center [152, 117] width 4 height 4
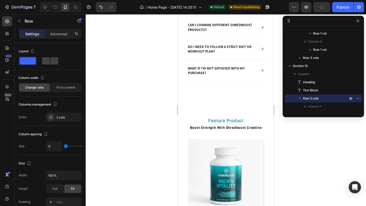
scroll to position [1951, 0]
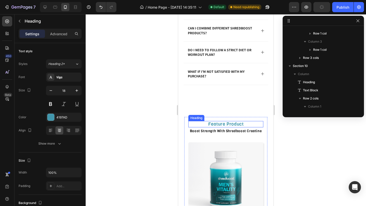
click at [240, 124] on h2 "Feature Product" at bounding box center [225, 124] width 75 height 7
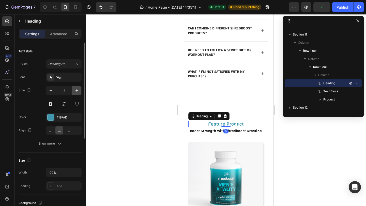
click at [75, 90] on icon "button" at bounding box center [76, 90] width 5 height 5
type input "20"
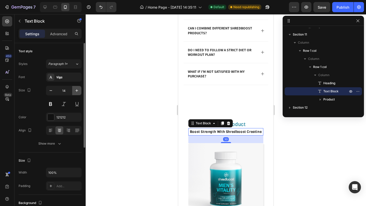
click at [75, 92] on icon "button" at bounding box center [76, 90] width 5 height 5
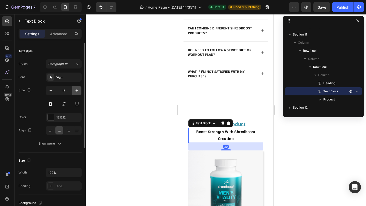
click at [75, 92] on icon "button" at bounding box center [76, 90] width 5 height 5
click at [52, 90] on icon "button" at bounding box center [50, 90] width 5 height 5
type input "14"
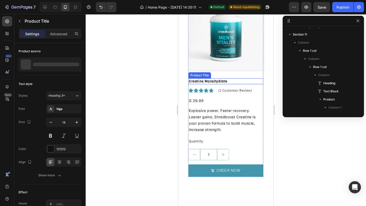
scroll to position [1325, 0]
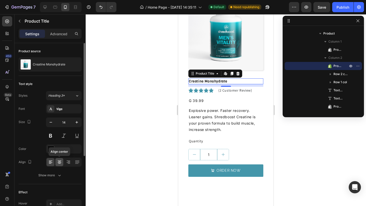
click at [60, 161] on icon at bounding box center [60, 161] width 4 height 1
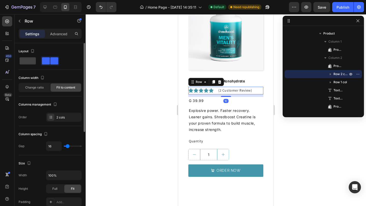
click at [259, 94] on div "(2 Customer Review) Text Block Icon Icon Icon Icon Icon Icon List Row 10" at bounding box center [225, 90] width 75 height 7
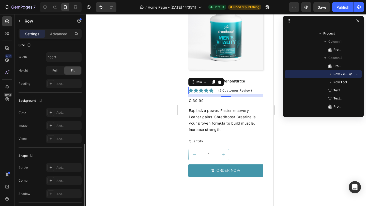
scroll to position [177, 0]
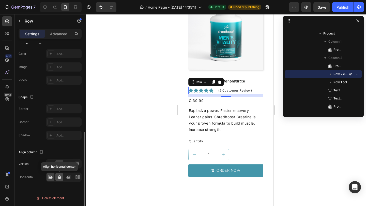
click at [59, 180] on icon at bounding box center [59, 177] width 5 height 5
click at [50, 179] on icon at bounding box center [50, 177] width 5 height 5
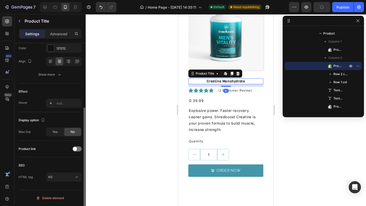
scroll to position [0, 0]
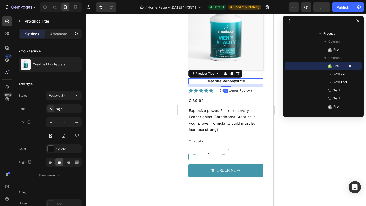
click at [246, 81] on h2 "Creatine Monohydrate" at bounding box center [225, 82] width 75 height 6
click at [50, 163] on icon at bounding box center [50, 162] width 5 height 5
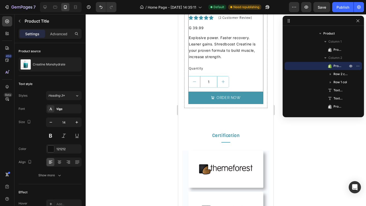
scroll to position [2172, 0]
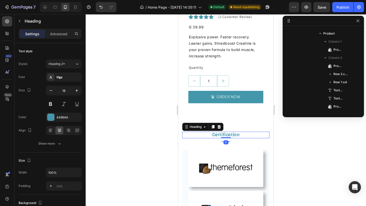
click at [232, 136] on h2 "Certification" at bounding box center [225, 135] width 87 height 7
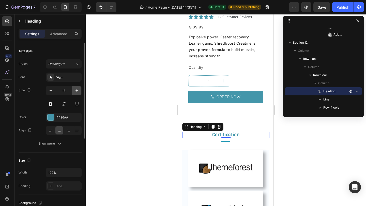
click at [74, 91] on icon "button" at bounding box center [76, 90] width 5 height 5
type input "20"
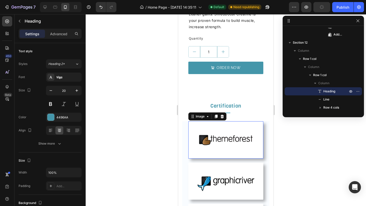
scroll to position [1463, 0]
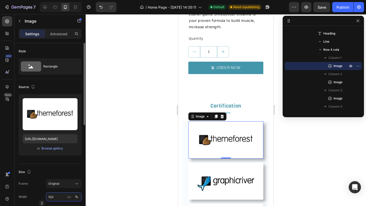
click at [61, 196] on input "100" at bounding box center [64, 197] width 36 height 9
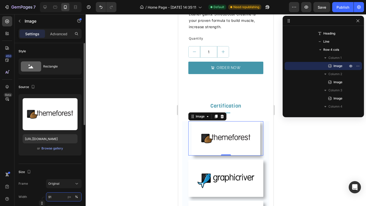
type input "90"
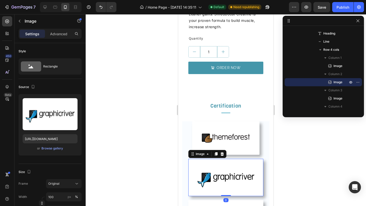
click at [231, 192] on img at bounding box center [225, 177] width 75 height 37
click at [56, 199] on input "100" at bounding box center [64, 197] width 36 height 9
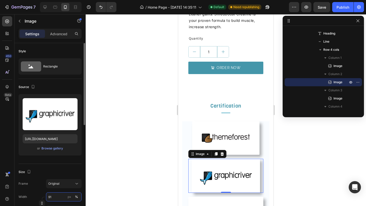
type input "90"
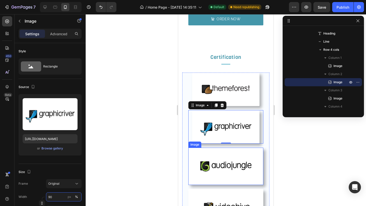
scroll to position [2251, 0]
click at [245, 182] on img at bounding box center [225, 166] width 75 height 37
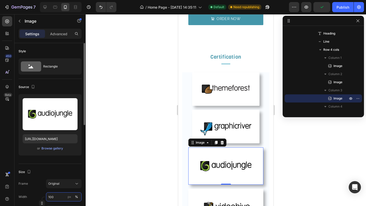
click at [54, 196] on input "100" at bounding box center [64, 197] width 36 height 9
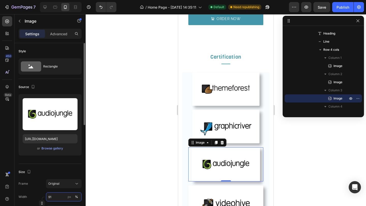
type input "90"
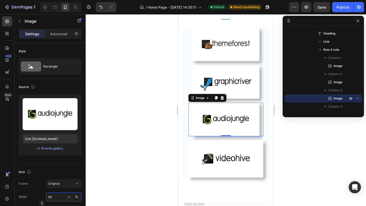
scroll to position [2296, 0]
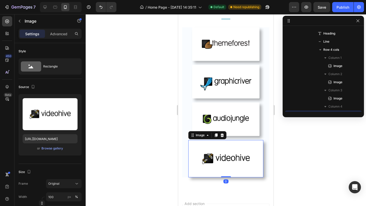
drag, startPoint x: 255, startPoint y: 168, endPoint x: 300, endPoint y: 182, distance: 46.7
click at [255, 168] on img at bounding box center [225, 158] width 75 height 37
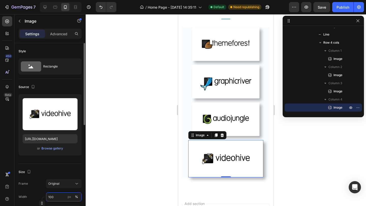
click at [63, 200] on input "100" at bounding box center [64, 197] width 36 height 9
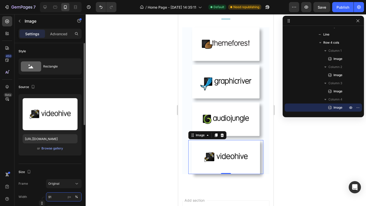
type input "90"
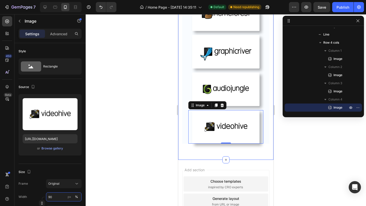
scroll to position [2326, 0]
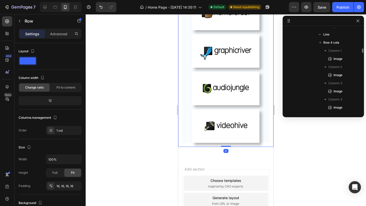
click at [244, 145] on div "Certification Heading Title Line Image Image Image Image Row Row 0" at bounding box center [225, 60] width 95 height 173
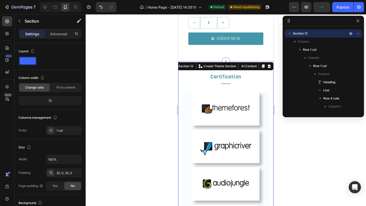
scroll to position [2218, 0]
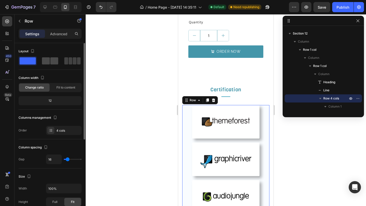
click at [73, 62] on span at bounding box center [75, 60] width 4 height 7
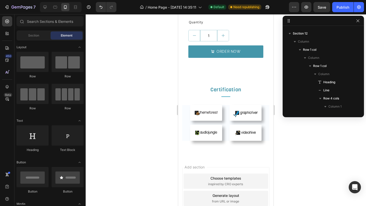
click at [230, 162] on div "Add section Choose templates inspired by CRO experts Generate layout from URL o…" at bounding box center [225, 205] width 95 height 97
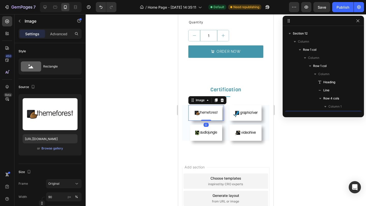
scroll to position [1463, 0]
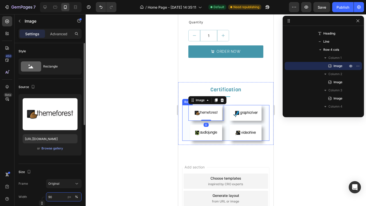
click at [56, 197] on input "90" at bounding box center [64, 197] width 36 height 9
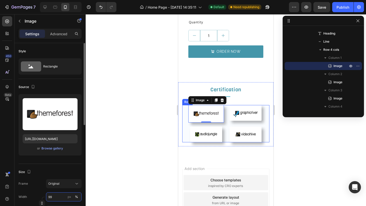
type input "100"
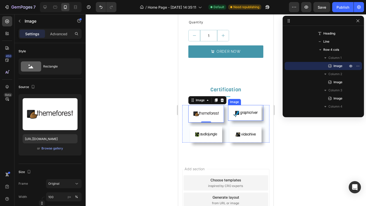
click at [247, 110] on img at bounding box center [246, 113] width 32 height 16
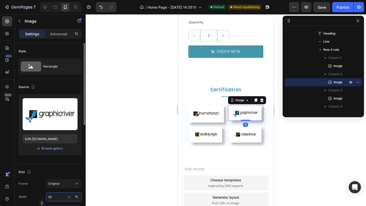
click at [54, 195] on input "90" at bounding box center [64, 197] width 36 height 9
type input "100"
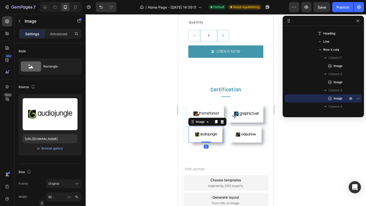
click at [220, 138] on img at bounding box center [206, 135] width 32 height 16
click at [55, 197] on input "90" at bounding box center [64, 197] width 36 height 9
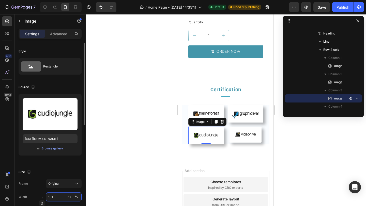
type input "100"
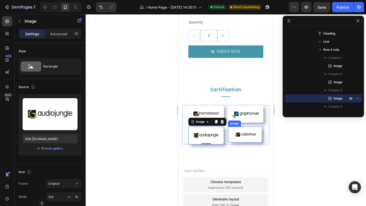
click at [262, 139] on div at bounding box center [246, 135] width 36 height 16
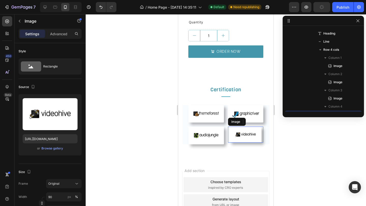
scroll to position [1470, 0]
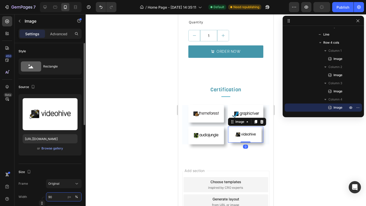
click at [57, 199] on input "90" at bounding box center [64, 197] width 36 height 9
type input "100"
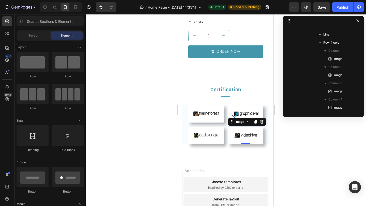
click at [230, 167] on div "Add section Choose templates inspired by CRO experts Generate layout from URL o…" at bounding box center [225, 209] width 95 height 97
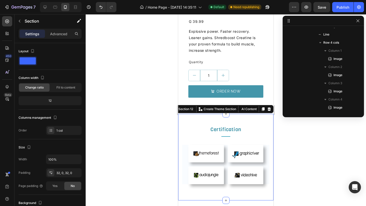
scroll to position [1382, 0]
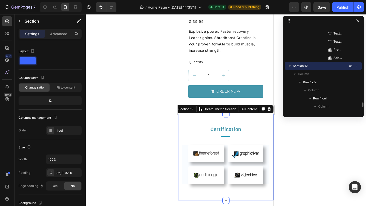
click at [246, 119] on div "Certification Heading Title Line Image Image Image Image Row Row Row Section 12…" at bounding box center [225, 157] width 95 height 87
click at [62, 33] on p "Advanced" at bounding box center [58, 33] width 17 height 5
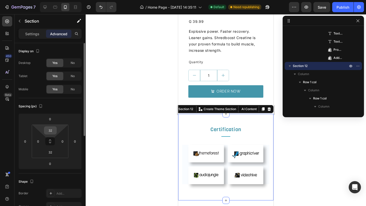
click at [55, 132] on div "32" at bounding box center [50, 131] width 13 height 8
click at [52, 131] on input "32" at bounding box center [50, 131] width 10 height 8
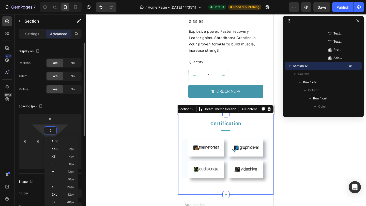
type input "10"
click at [40, 0] on html "7 Version history / Home Page - [DATE] 14:35:11 Default Need republishing Previ…" at bounding box center [183, 0] width 366 height 0
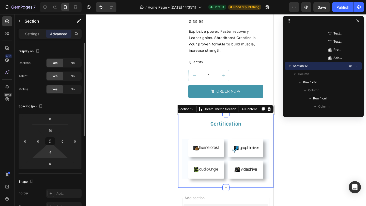
click at [42, 0] on html "7 Version history / Home Page - [DATE] 14:35:11 Default Need republishing Previ…" at bounding box center [183, 0] width 366 height 0
click at [53, 152] on input "4" at bounding box center [50, 153] width 10 height 8
type input "10"
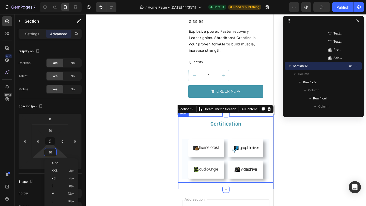
click at [178, 130] on div "Certification Heading Title Line Image Image Image Image Row Row" at bounding box center [225, 150] width 95 height 66
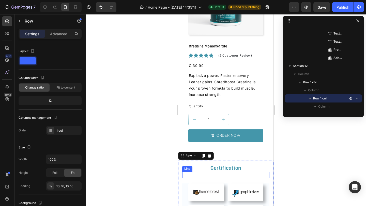
scroll to position [2131, 0]
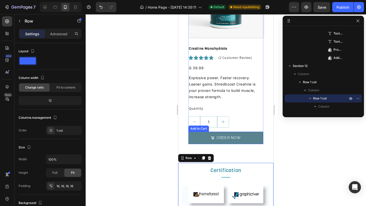
click at [251, 140] on button "ORDER NOW" at bounding box center [225, 138] width 75 height 12
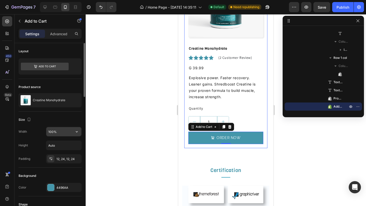
click at [54, 132] on input "100%" at bounding box center [63, 131] width 35 height 9
type input "101%"
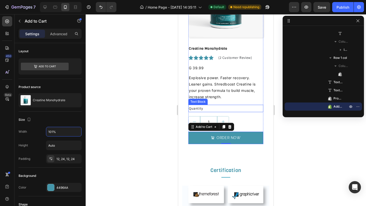
click at [200, 108] on div "Quantity" at bounding box center [225, 108] width 75 height 7
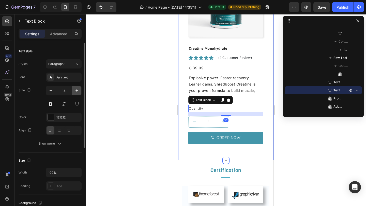
click at [76, 91] on icon "button" at bounding box center [76, 90] width 5 height 5
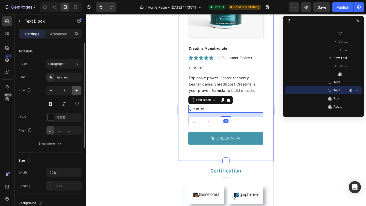
click at [76, 91] on icon "button" at bounding box center [76, 90] width 5 height 5
type input "16"
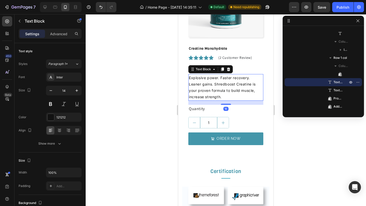
click at [227, 88] on p "Explosive power. Faster recovery. Leaner gains. Shredboost Creatine is your pro…" at bounding box center [226, 88] width 74 height 26
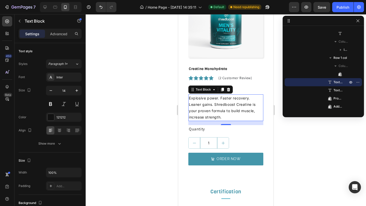
scroll to position [2111, 0]
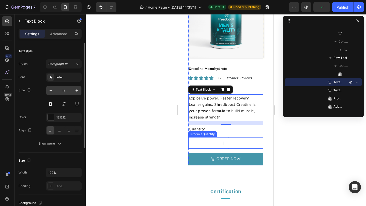
click at [68, 91] on input "14" at bounding box center [63, 90] width 17 height 9
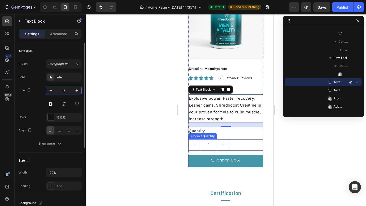
type input "14"
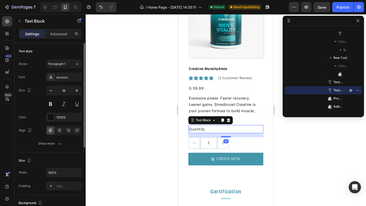
click at [210, 132] on div "Quantity" at bounding box center [225, 129] width 75 height 8
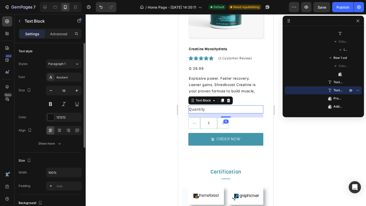
scroll to position [2131, 0]
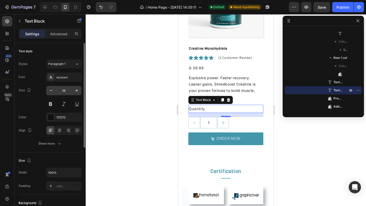
click at [67, 88] on input "16" at bounding box center [63, 90] width 17 height 9
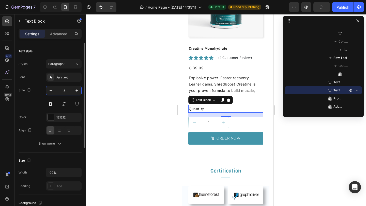
type input "14"
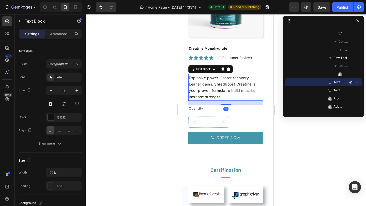
drag, startPoint x: 246, startPoint y: 83, endPoint x: 282, endPoint y: 82, distance: 35.9
click at [246, 83] on p "Explosive power. Faster recovery. Leaner gains. Shredboost Creatine is your pro…" at bounding box center [226, 88] width 74 height 26
click at [60, 36] on p "Advanced" at bounding box center [58, 33] width 17 height 5
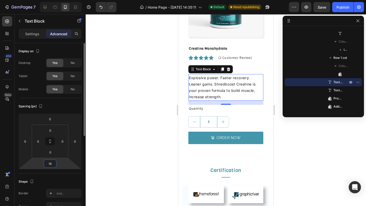
click at [52, 163] on input "16" at bounding box center [50, 164] width 10 height 8
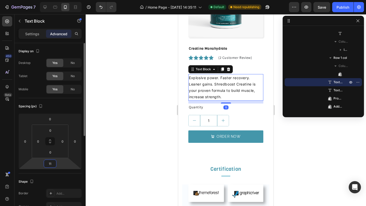
type input "10"
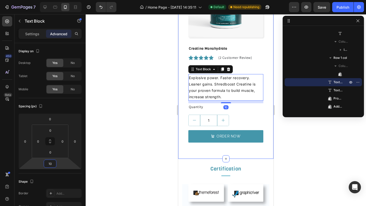
click at [267, 148] on div "Feature Product Heading Boost Strength With Shredboost Creatine Text Block Prod…" at bounding box center [225, 43] width 95 height 231
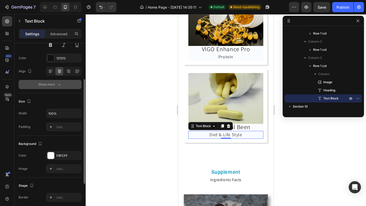
scroll to position [61, 0]
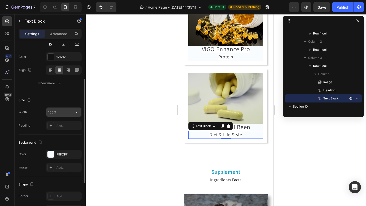
click at [53, 112] on input "100%" at bounding box center [63, 112] width 35 height 9
type input "100%"
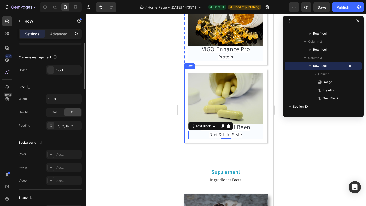
scroll to position [0, 0]
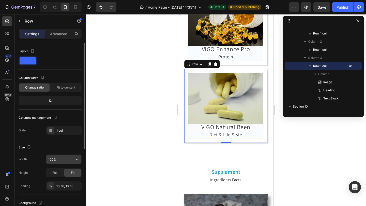
click at [57, 159] on input "100%" at bounding box center [63, 159] width 35 height 9
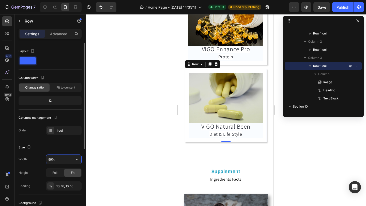
type input "100%"
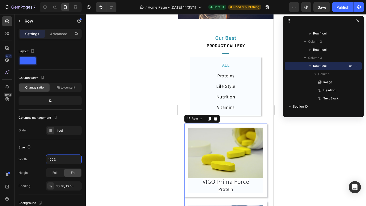
scroll to position [1089, 0]
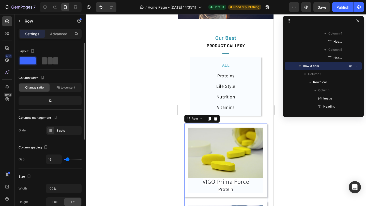
click at [53, 65] on div at bounding box center [50, 60] width 18 height 9
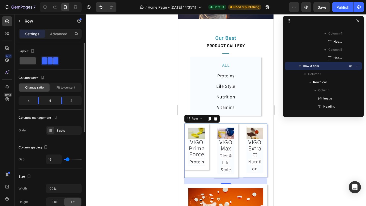
click at [35, 62] on span at bounding box center [28, 60] width 16 height 7
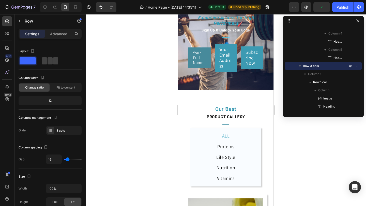
scroll to position [1338, 0]
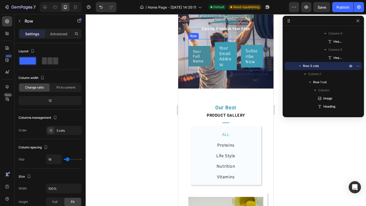
click at [213, 70] on div "Your Full Name Heading Row Your Email Address Heading Row Subscribe Now Heading…" at bounding box center [225, 54] width 75 height 31
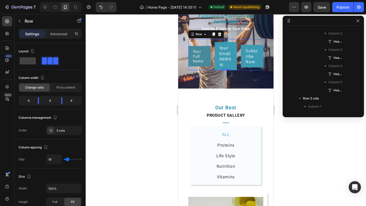
scroll to position [853, 0]
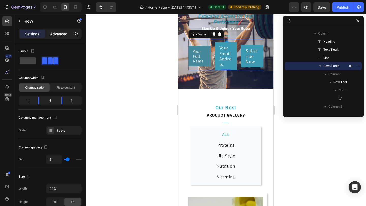
click at [60, 31] on div "Advanced" at bounding box center [58, 34] width 25 height 8
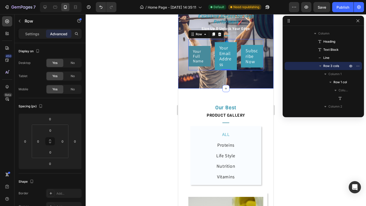
click at [183, 89] on div "Exclusive Access for High Performers Heading Sign Up & Unlock Your Edge Text Bl…" at bounding box center [225, 44] width 95 height 90
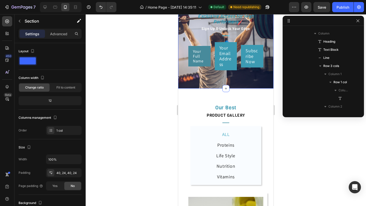
scroll to position [779, 0]
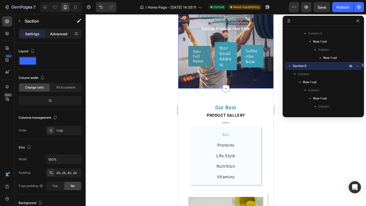
click at [62, 36] on p "Advanced" at bounding box center [58, 33] width 17 height 5
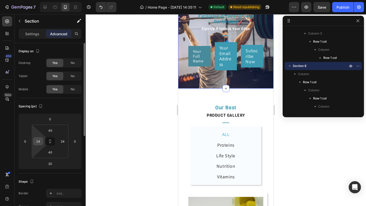
click at [34, 143] on div "24" at bounding box center [38, 142] width 10 height 8
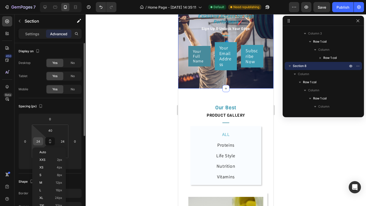
click at [34, 143] on div "24" at bounding box center [38, 142] width 10 height 8
click at [34, 143] on input "24" at bounding box center [38, 142] width 8 height 8
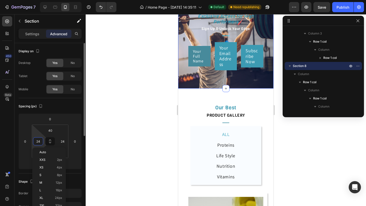
click at [34, 143] on input "24" at bounding box center [38, 142] width 8 height 8
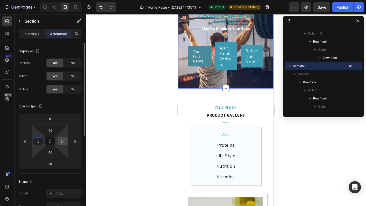
type input "o"
click at [64, 140] on input "24" at bounding box center [63, 142] width 8 height 8
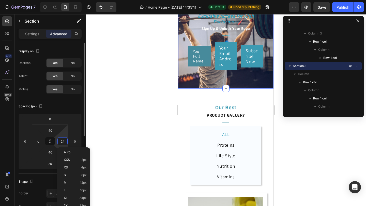
type input "o"
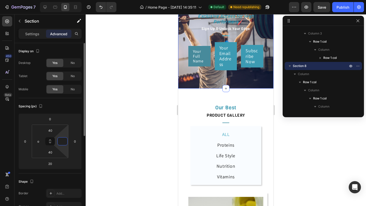
type input "0"
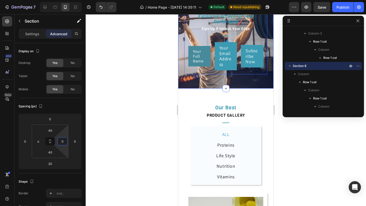
click at [210, 74] on div "Exclusive Access for High Performers Heading Sign Up & Unlock Your Edge Text Bl…" at bounding box center [225, 41] width 83 height 65
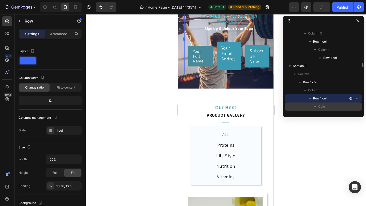
scroll to position [780, 0]
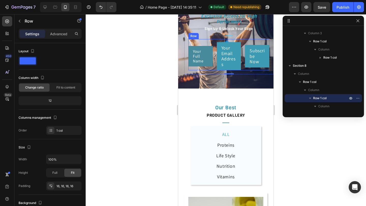
click at [216, 70] on div "Your Full Name Heading Row Your Email Address Heading Row Subscribe Now Heading…" at bounding box center [228, 54] width 81 height 31
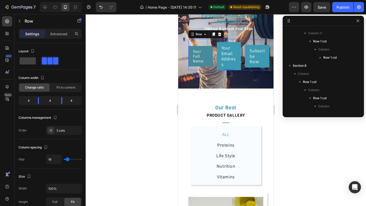
scroll to position [853, 0]
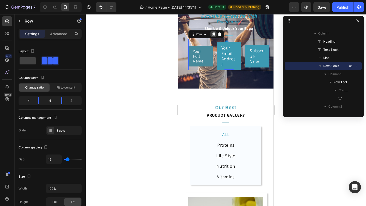
click at [214, 37] on div at bounding box center [214, 34] width 6 height 6
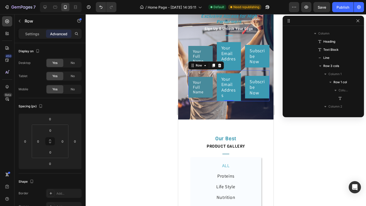
scroll to position [958, 0]
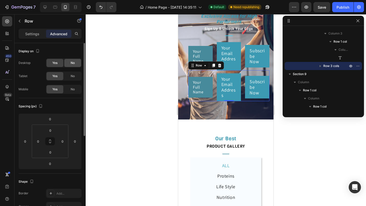
click at [71, 64] on span "No" at bounding box center [73, 63] width 4 height 5
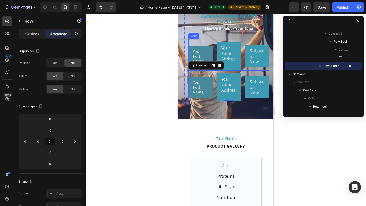
click at [216, 70] on div "Your Full Name Heading Row Your Email Address Heading Row Subscribe Now Heading…" at bounding box center [228, 54] width 81 height 31
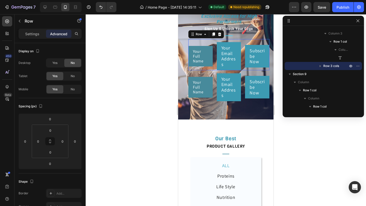
scroll to position [853, 0]
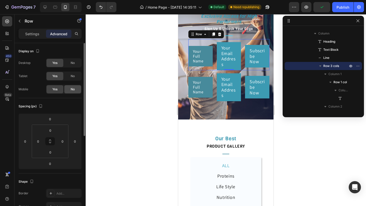
click at [76, 90] on div "No" at bounding box center [72, 89] width 17 height 8
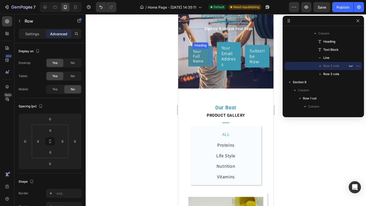
click at [208, 64] on h2 "Your Full Name" at bounding box center [200, 57] width 16 height 16
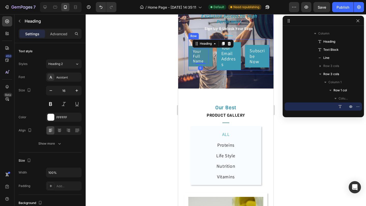
click at [214, 70] on div "Your Full Name Heading 0 Row Your Email Address Heading Row Subscribe Now Headi…" at bounding box center [228, 54] width 81 height 31
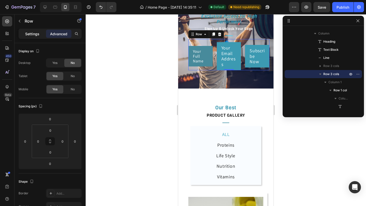
click at [33, 30] on div "Settings" at bounding box center [32, 34] width 25 height 8
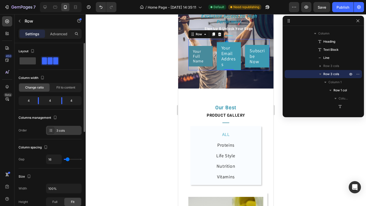
click at [70, 132] on div "3 cols" at bounding box center [68, 131] width 24 height 5
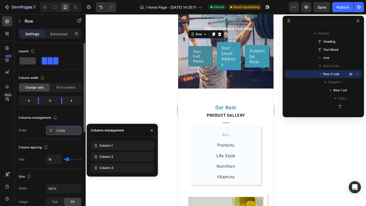
click at [57, 127] on div "3 cols" at bounding box center [64, 130] width 36 height 9
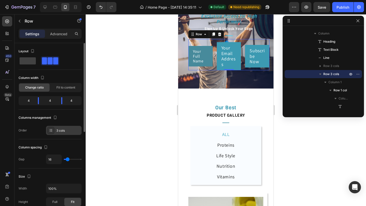
click at [61, 131] on div "3 cols" at bounding box center [68, 131] width 24 height 5
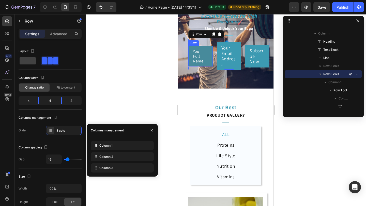
click at [211, 67] on div "Your Full Name Heading Row" at bounding box center [200, 56] width 24 height 21
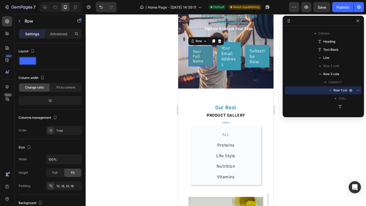
click at [211, 67] on div "Your Full Name Heading Row 0" at bounding box center [200, 56] width 24 height 21
click at [219, 43] on icon at bounding box center [219, 41] width 3 height 4
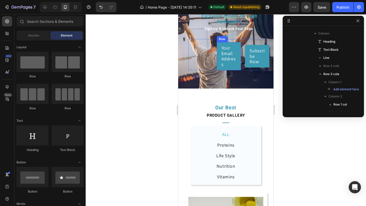
click at [239, 70] on div "Your Email Address Heading Row" at bounding box center [229, 56] width 24 height 28
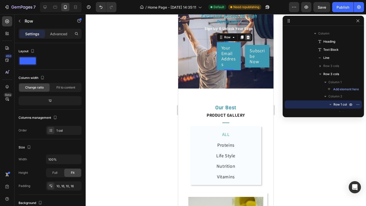
click at [250, 39] on icon at bounding box center [248, 37] width 4 height 4
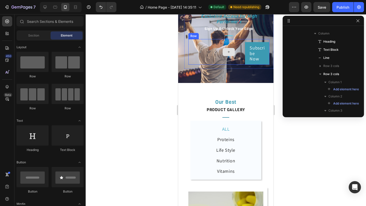
click at [217, 65] on div at bounding box center [229, 52] width 24 height 26
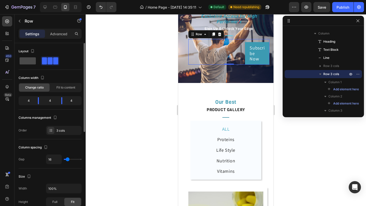
click at [41, 57] on div at bounding box center [50, 60] width 18 height 9
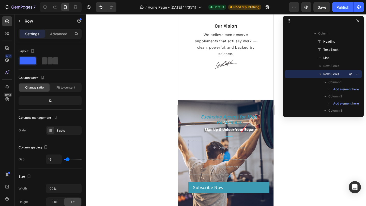
scroll to position [1372, 0]
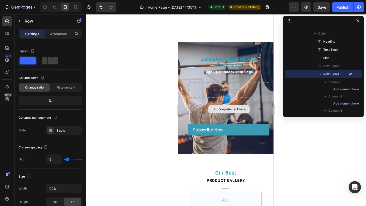
click at [232, 109] on div "Drop element here" at bounding box center [232, 110] width 27 height 4
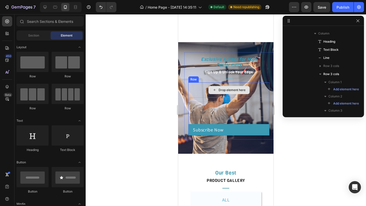
click at [206, 95] on div "Drop element here" at bounding box center [228, 90] width 81 height 15
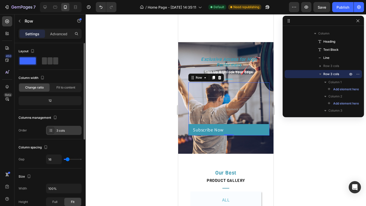
click at [63, 127] on div "3 cols" at bounding box center [64, 130] width 36 height 9
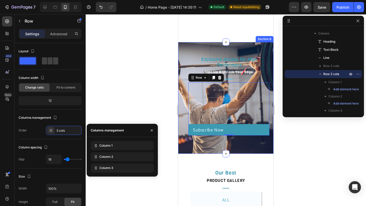
click at [224, 146] on div "Exclusive Access for High Performers Heading Sign Up & Unlock Your Edge Text Bl…" at bounding box center [225, 98] width 95 height 112
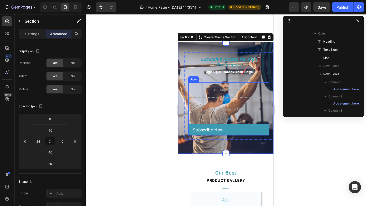
scroll to position [779, 0]
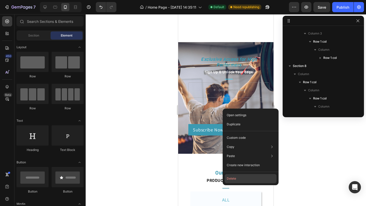
click at [233, 181] on button "Delete" at bounding box center [251, 178] width 52 height 9
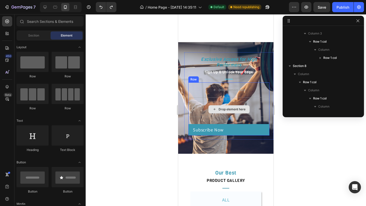
click at [228, 103] on div "Drop element here" at bounding box center [228, 109] width 81 height 15
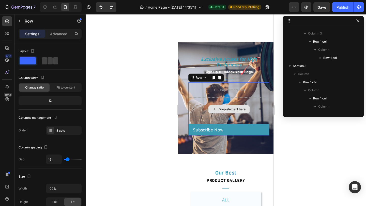
scroll to position [861, 0]
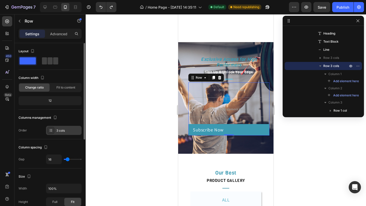
click at [65, 133] on div "3 cols" at bounding box center [68, 131] width 24 height 5
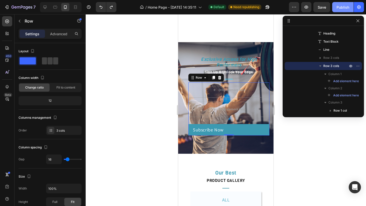
click at [344, 9] on div "Publish" at bounding box center [343, 7] width 13 height 5
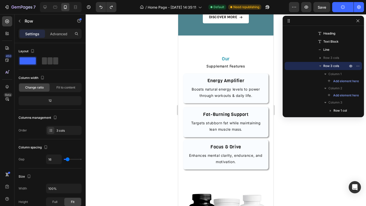
scroll to position [615, 0]
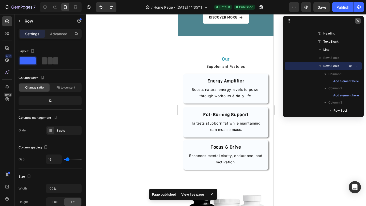
click at [358, 22] on icon "button" at bounding box center [358, 21] width 4 height 4
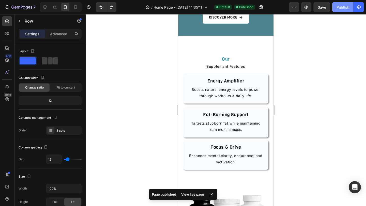
click at [344, 5] on div "Publish" at bounding box center [343, 7] width 13 height 5
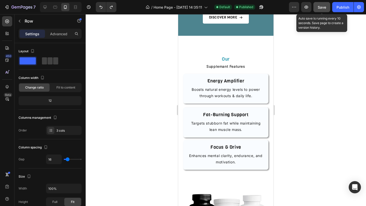
click at [323, 7] on span "Save" at bounding box center [322, 7] width 8 height 4
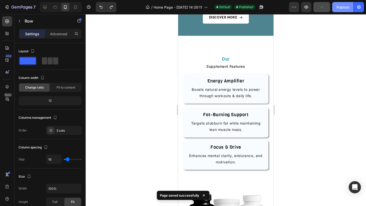
click at [338, 6] on div "Publish" at bounding box center [343, 7] width 13 height 5
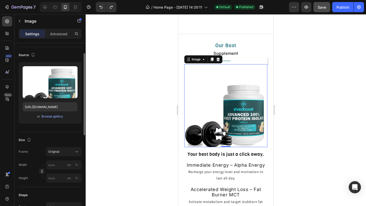
scroll to position [33, 0]
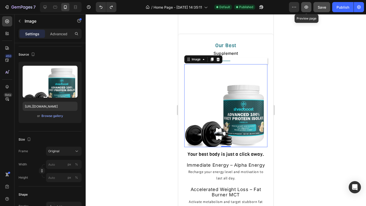
click at [305, 5] on icon "button" at bounding box center [306, 7] width 5 height 5
